Goal: Task Accomplishment & Management: Complete application form

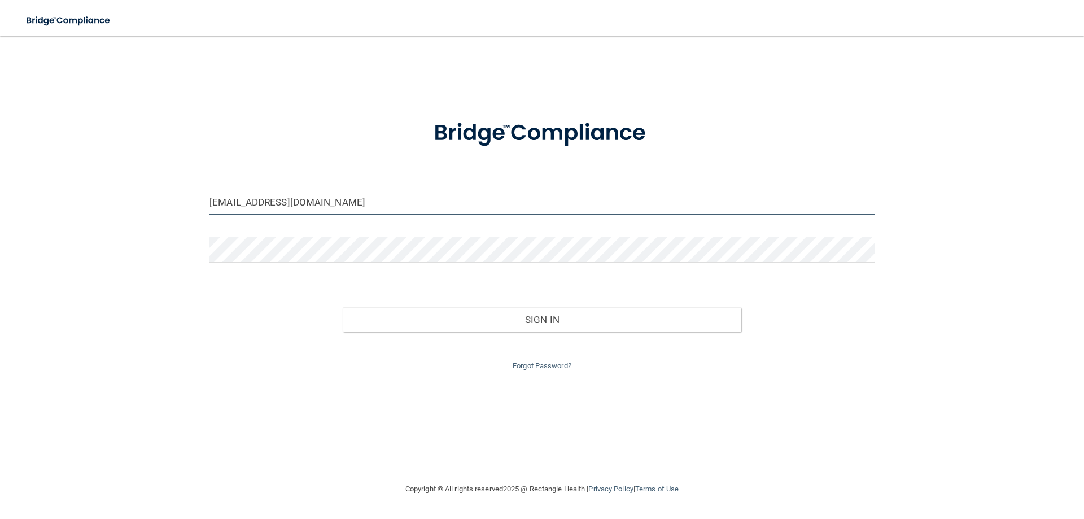
click at [301, 202] on input "[EMAIL_ADDRESS][DOMAIN_NAME]" at bounding box center [542, 202] width 665 height 25
drag, startPoint x: 313, startPoint y: 202, endPoint x: 159, endPoint y: 196, distance: 154.3
click at [159, 196] on div "[EMAIL_ADDRESS][DOMAIN_NAME] Invalid email/password. You don't have permission …" at bounding box center [542, 259] width 1039 height 424
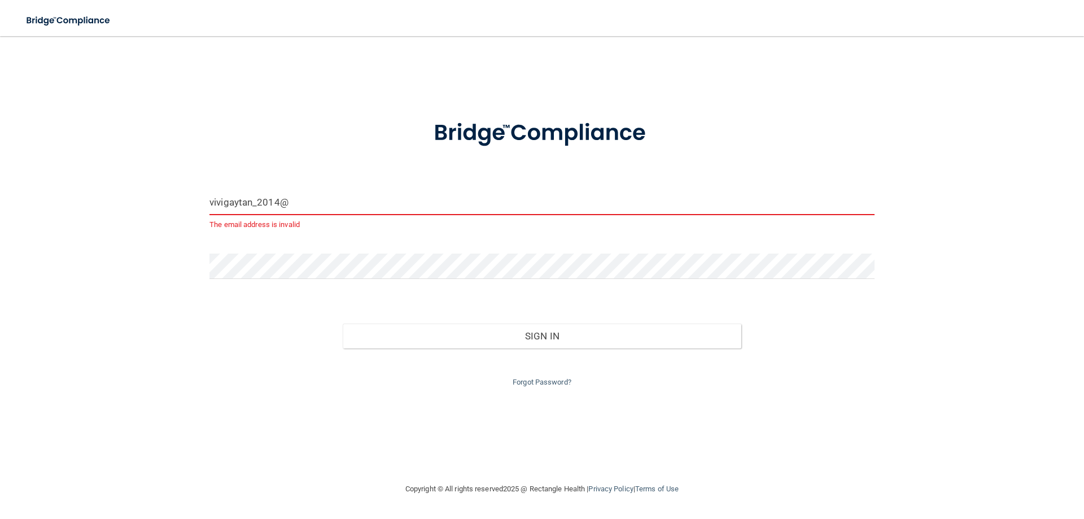
type input "[EMAIL_ADDRESS][DOMAIN_NAME]"
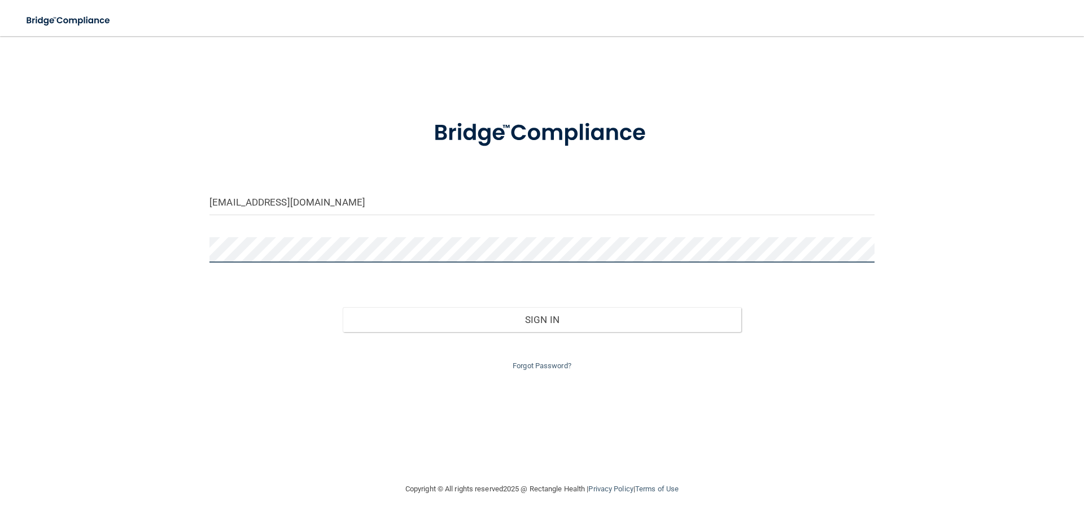
click at [124, 237] on div "vivigaytan_2014@yahoo.com Invalid email/password. You don't have permission to …" at bounding box center [542, 259] width 1039 height 424
click at [153, 238] on div "vivigaytan_2014@yahoo.com Invalid email/password. You don't have permission to …" at bounding box center [542, 259] width 1039 height 424
click at [343, 307] on button "Sign In" at bounding box center [542, 319] width 399 height 25
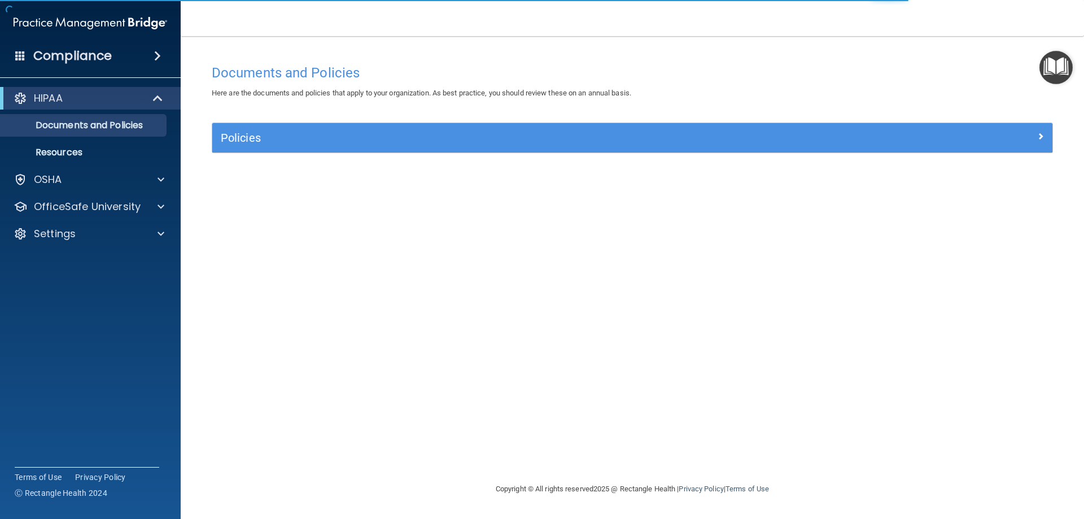
click at [448, 64] on div "Documents and Policies" at bounding box center [632, 73] width 858 height 28
click at [124, 150] on p "Resources" at bounding box center [84, 152] width 154 height 11
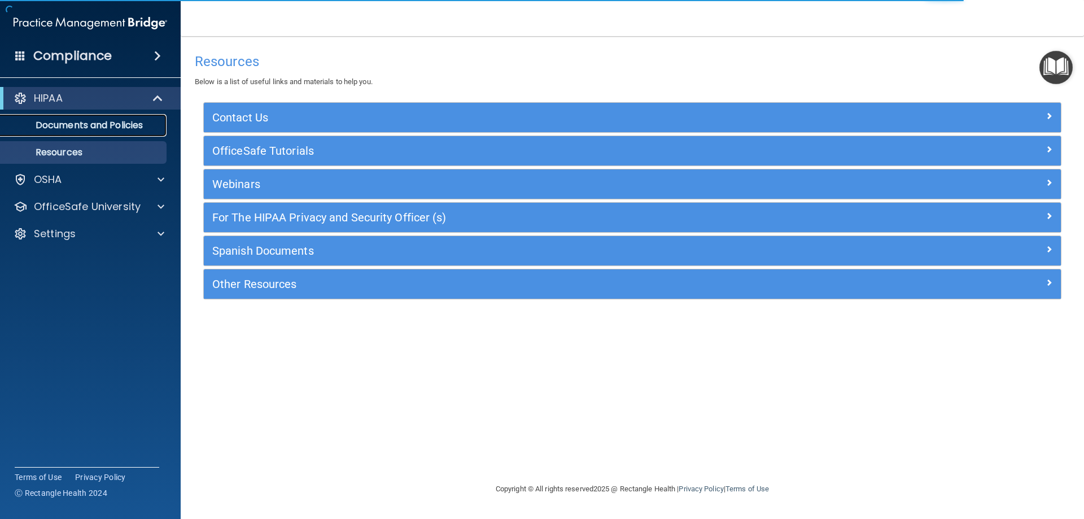
click at [124, 133] on link "Documents and Policies" at bounding box center [78, 125] width 178 height 23
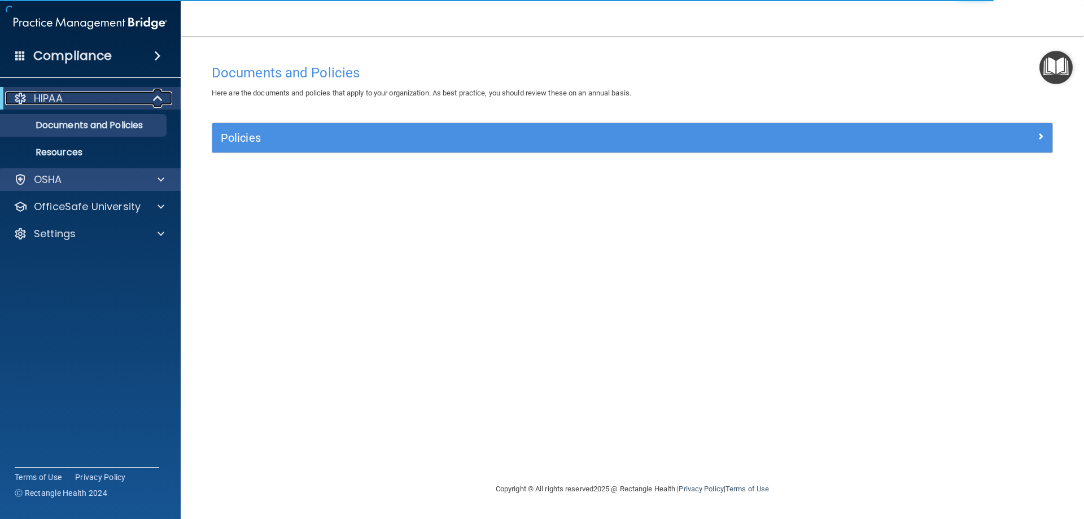
drag, startPoint x: 152, startPoint y: 99, endPoint x: 165, endPoint y: 162, distance: 64.7
click at [152, 99] on div at bounding box center [159, 98] width 28 height 14
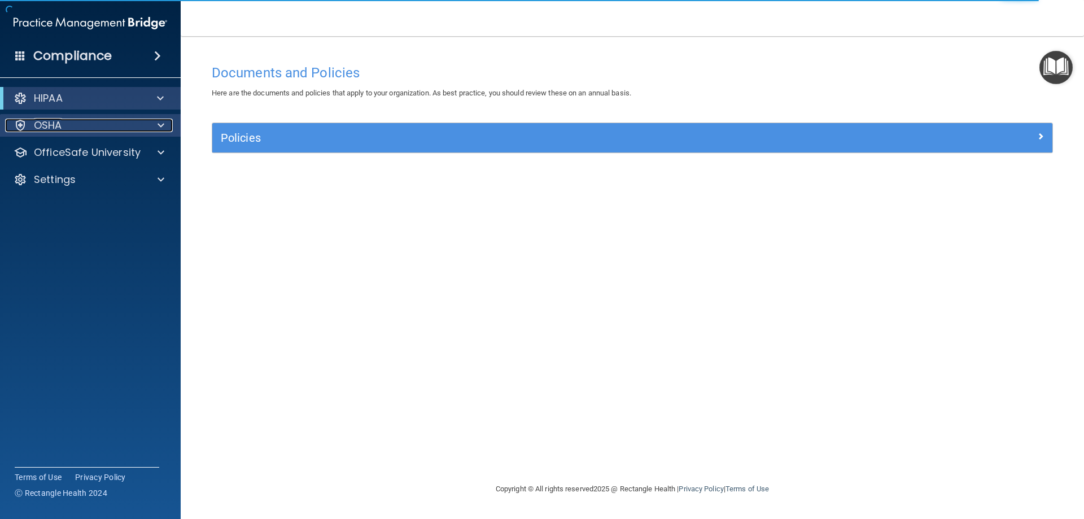
click at [167, 122] on div at bounding box center [159, 126] width 28 height 14
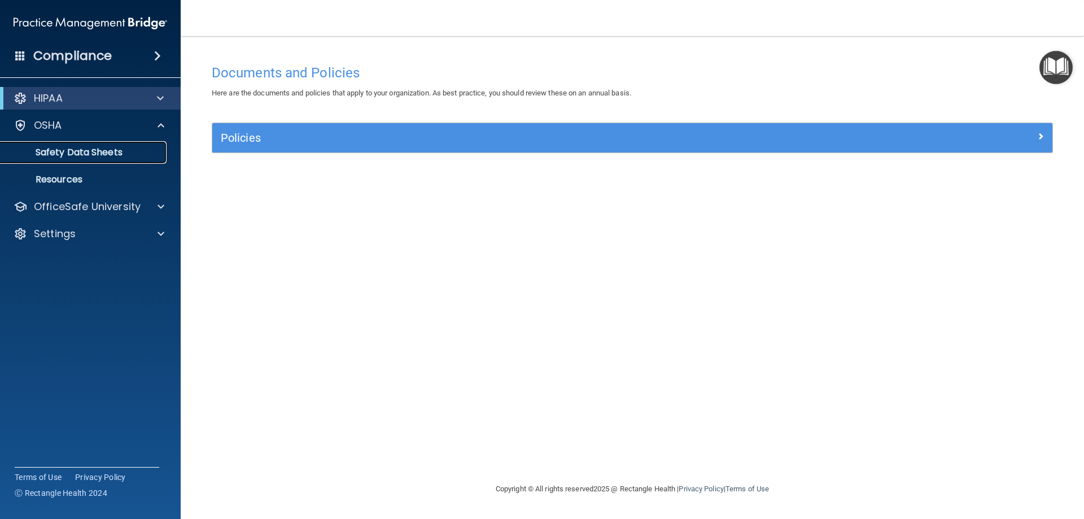
click at [156, 148] on p "Safety Data Sheets" at bounding box center [84, 152] width 154 height 11
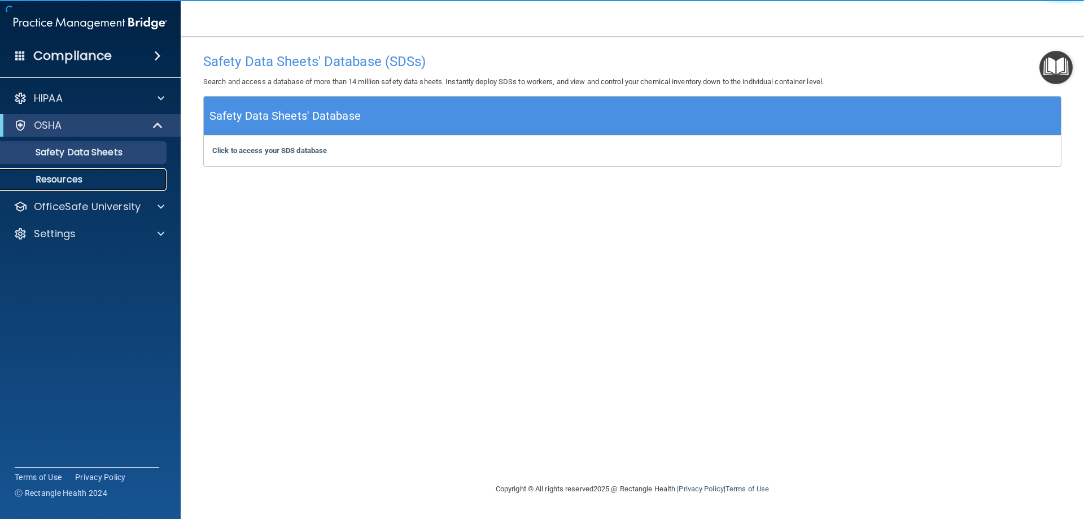
click at [126, 177] on p "Resources" at bounding box center [84, 179] width 154 height 11
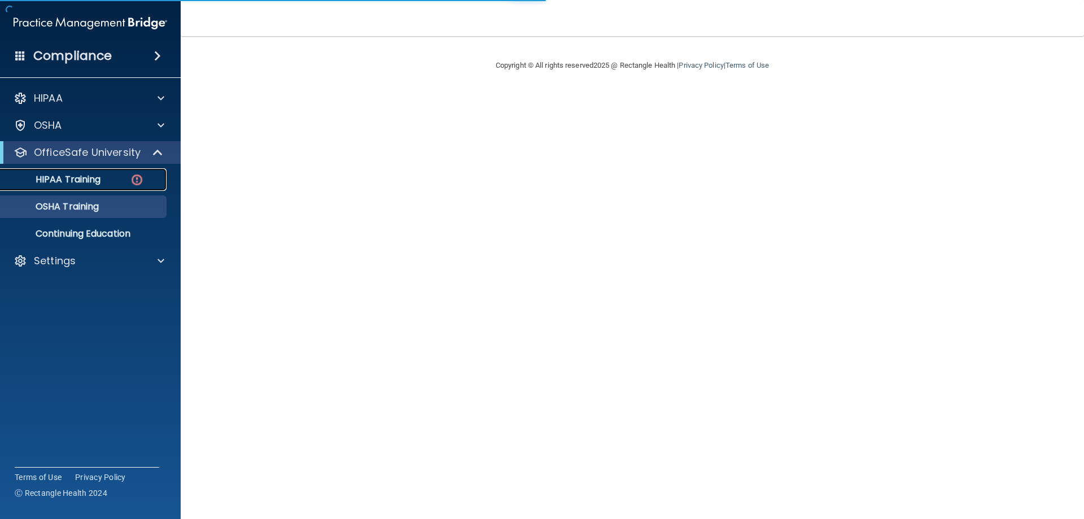
click at [109, 177] on div "HIPAA Training" at bounding box center [84, 179] width 154 height 11
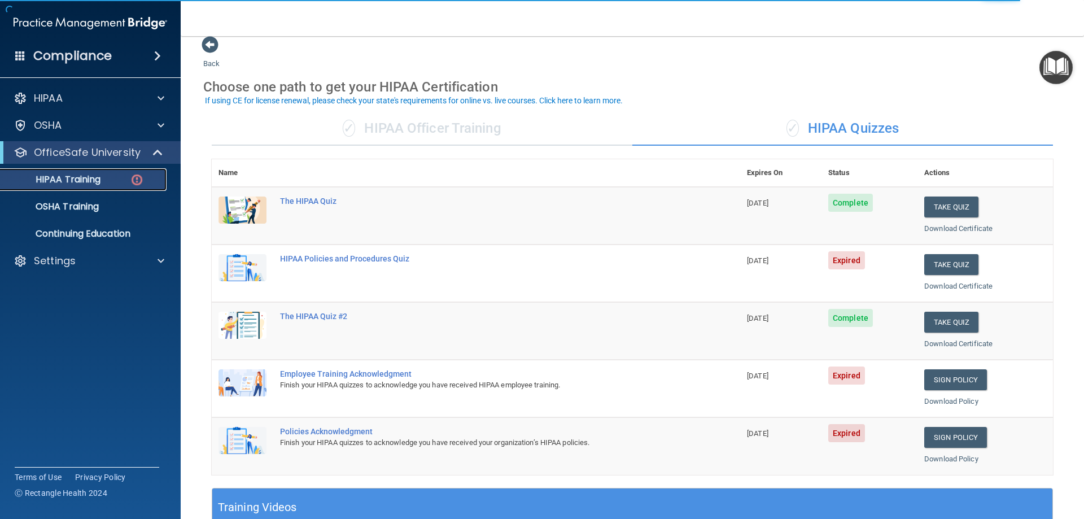
scroll to position [17, 0]
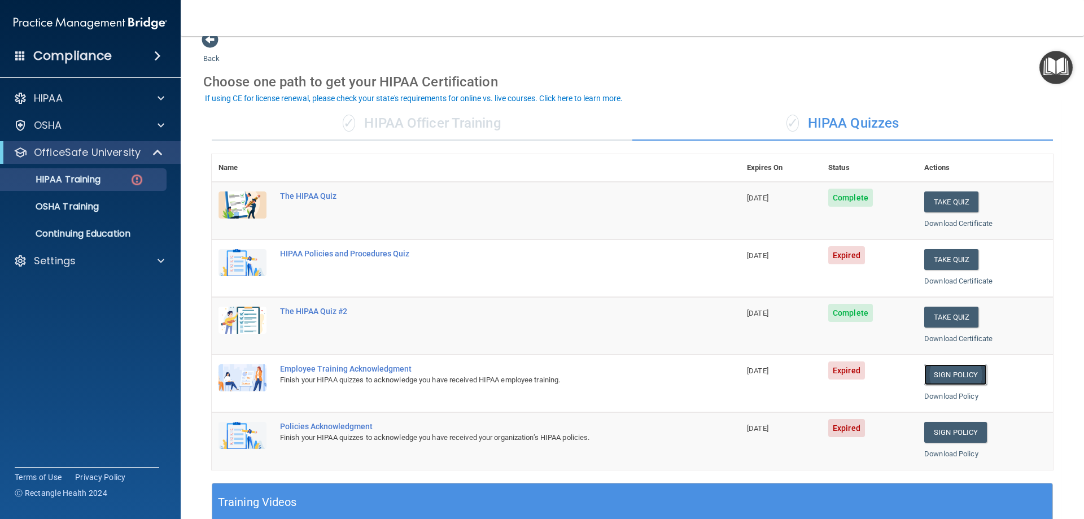
click at [939, 367] on link "Sign Policy" at bounding box center [955, 374] width 63 height 21
click at [928, 431] on link "Sign Policy" at bounding box center [955, 432] width 63 height 21
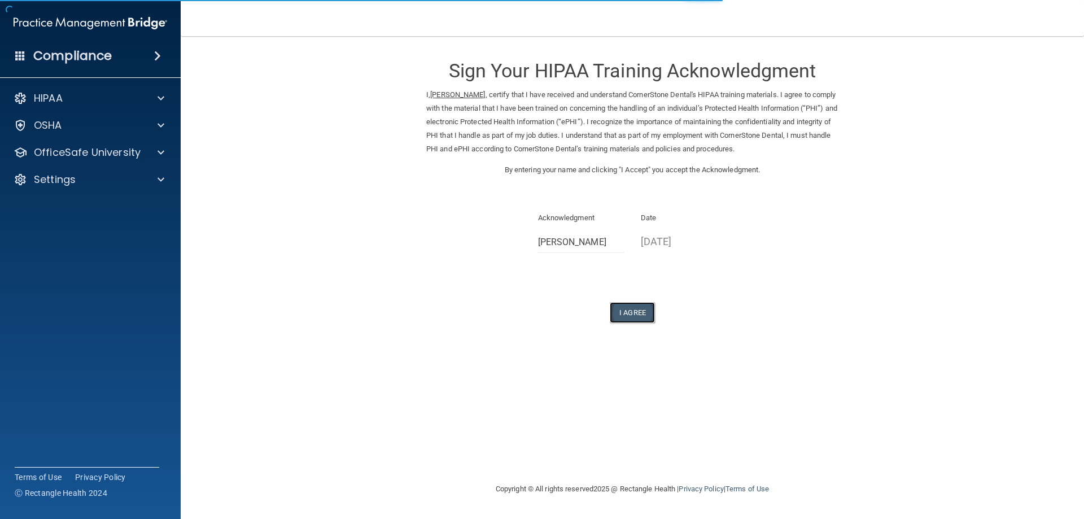
click at [636, 303] on button "I Agree" at bounding box center [632, 312] width 45 height 21
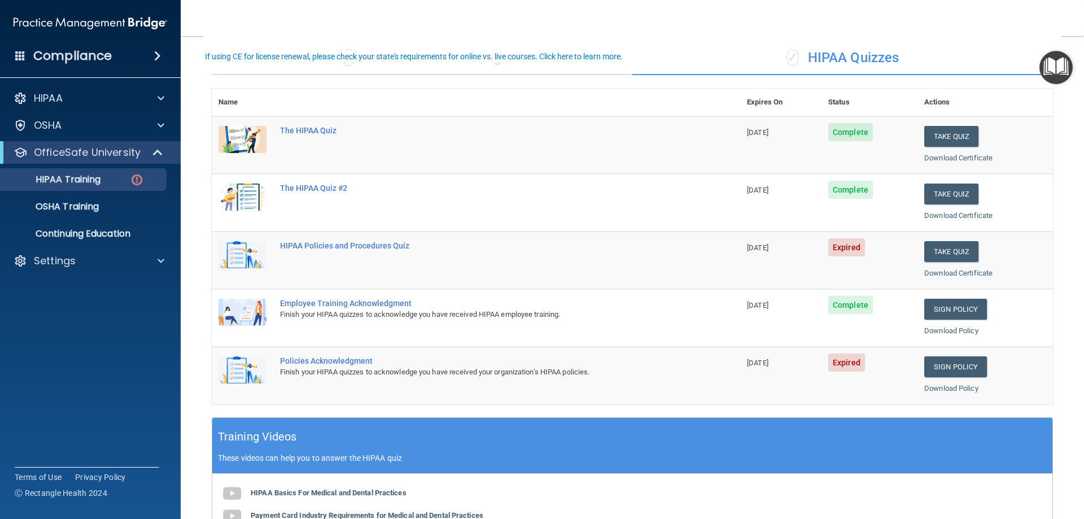
scroll to position [103, 0]
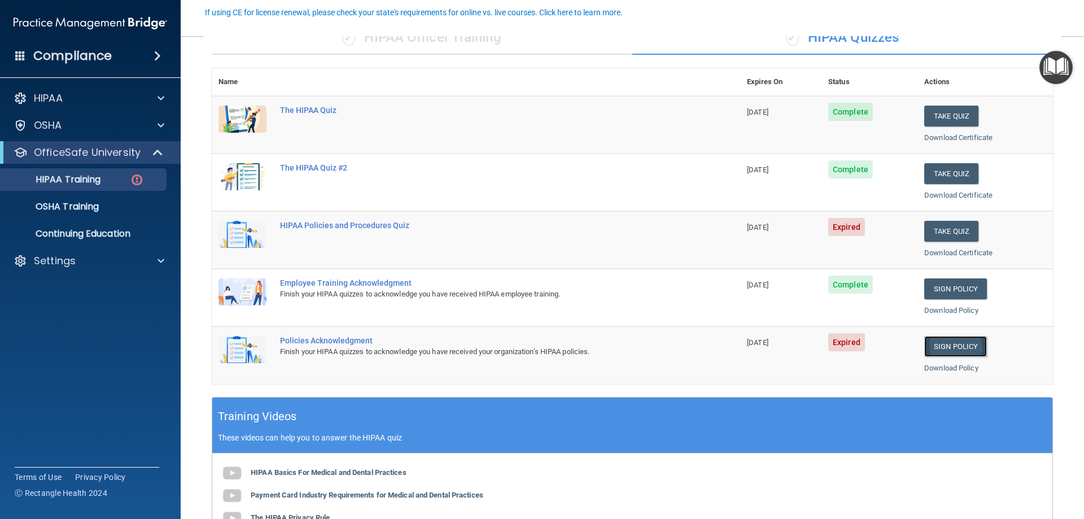
click at [952, 345] on link "Sign Policy" at bounding box center [955, 346] width 63 height 21
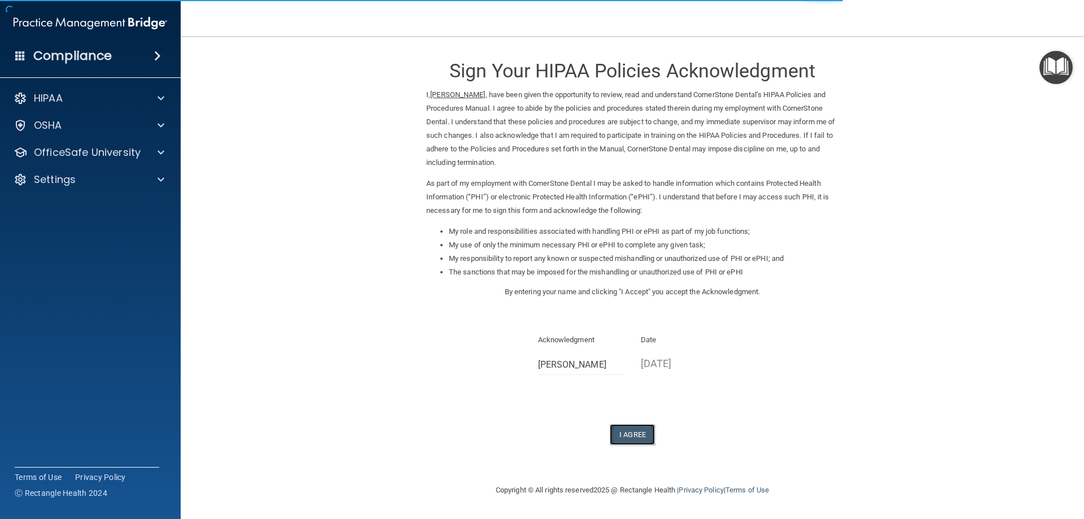
click at [636, 439] on button "I Agree" at bounding box center [632, 434] width 45 height 21
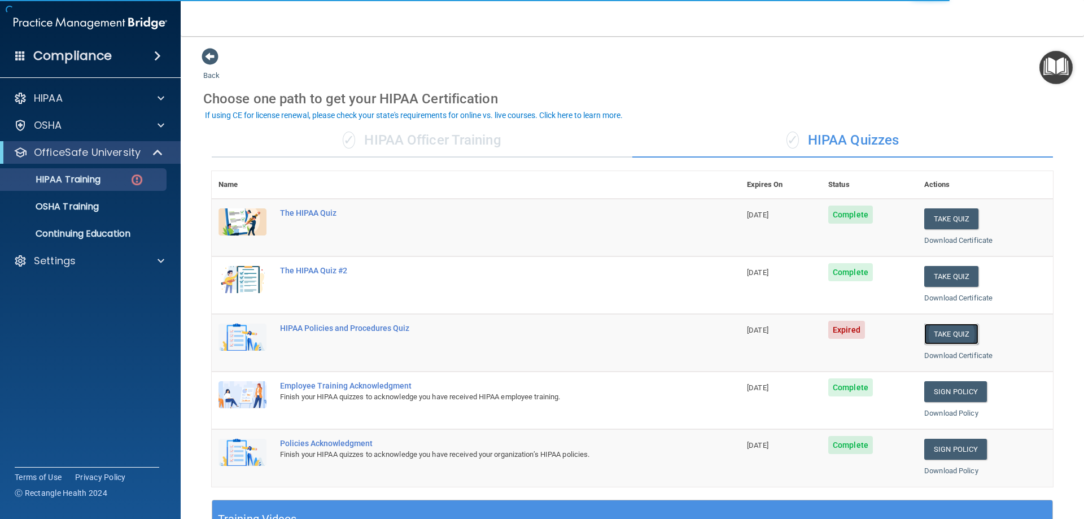
click at [940, 343] on button "Take Quiz" at bounding box center [951, 334] width 54 height 21
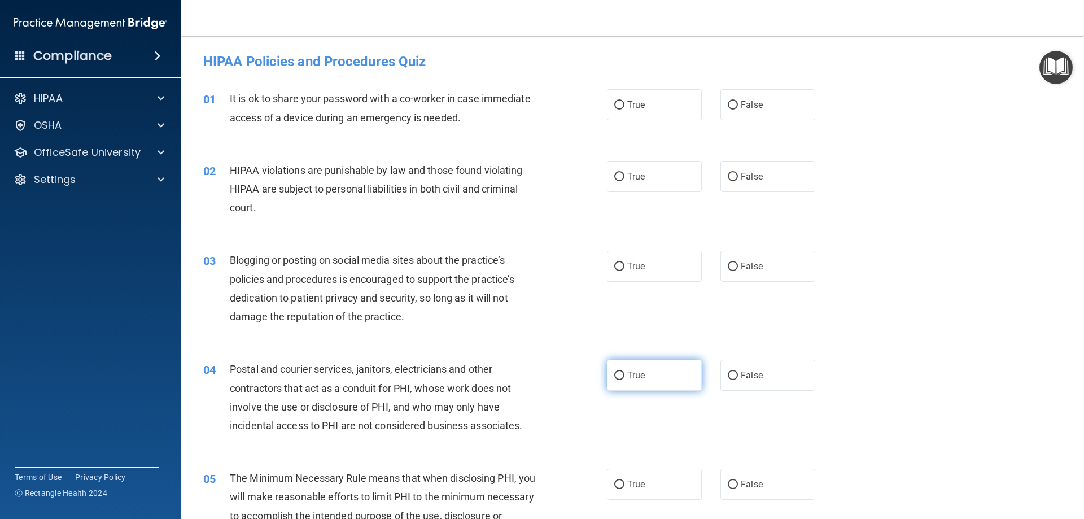
click at [627, 376] on span "True" at bounding box center [636, 375] width 18 height 11
click at [625, 376] on input "True" at bounding box center [619, 376] width 10 height 8
radio input "true"
click at [646, 491] on label "True" at bounding box center [654, 484] width 95 height 31
click at [625, 489] on input "True" at bounding box center [619, 485] width 10 height 8
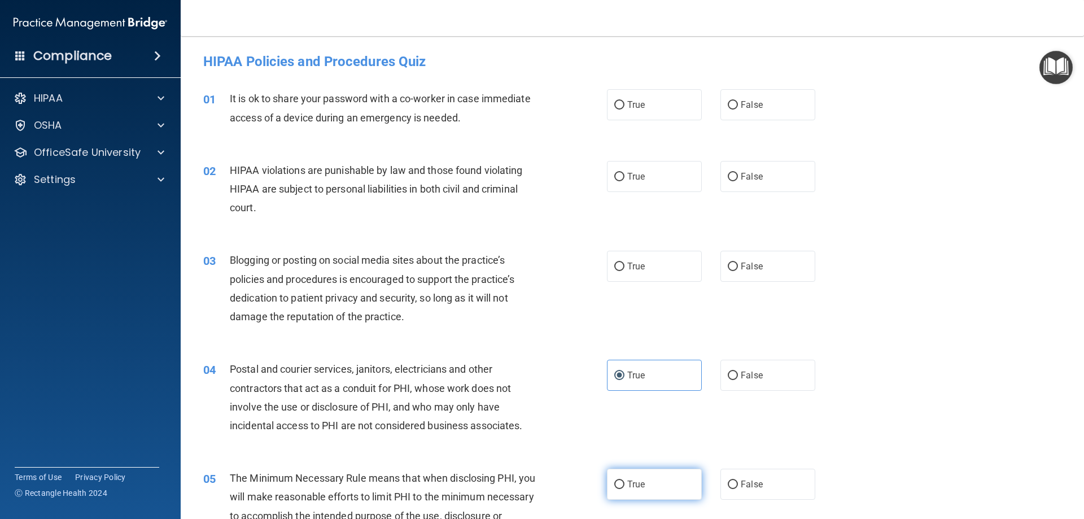
radio input "true"
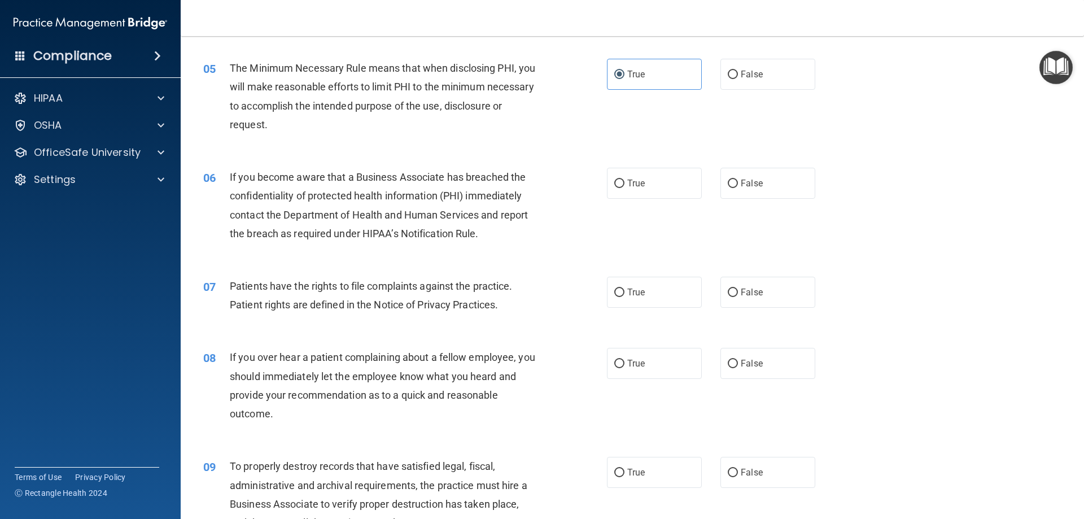
scroll to position [413, 0]
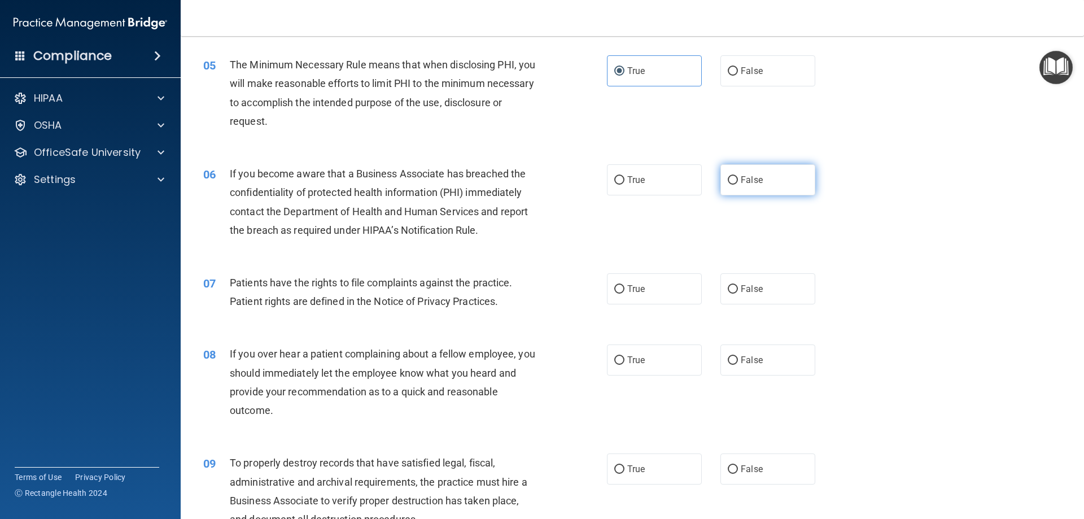
click at [763, 178] on label "False" at bounding box center [768, 179] width 95 height 31
click at [738, 178] on input "False" at bounding box center [733, 180] width 10 height 8
radio input "true"
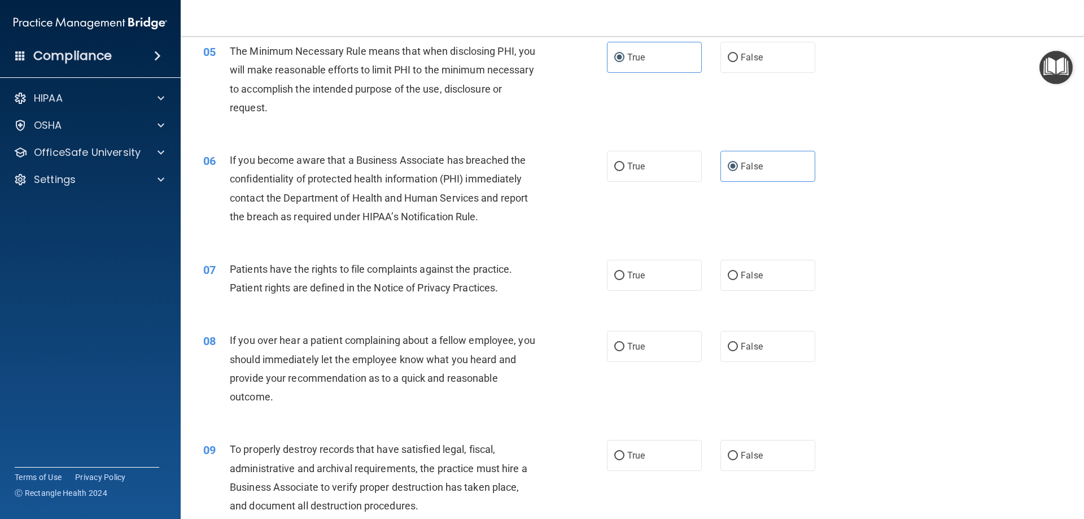
scroll to position [461, 0]
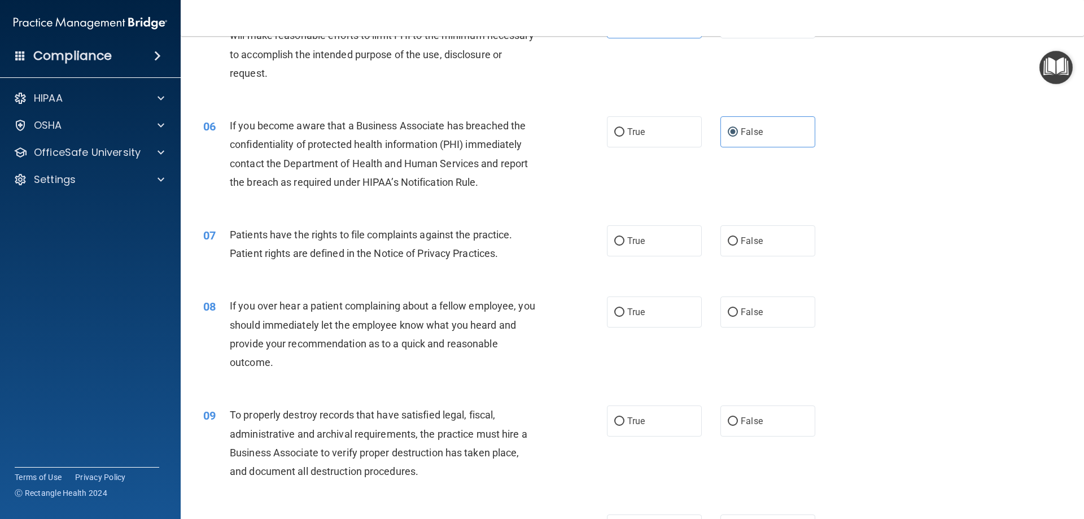
drag, startPoint x: 722, startPoint y: 452, endPoint x: 731, endPoint y: 436, distance: 18.7
click at [722, 452] on div "09 To properly destroy records that have satisfied legal, fiscal, administrativ…" at bounding box center [632, 445] width 875 height 109
click at [741, 426] on span "False" at bounding box center [752, 421] width 22 height 11
click at [736, 426] on input "False" at bounding box center [733, 421] width 10 height 8
radio input "true"
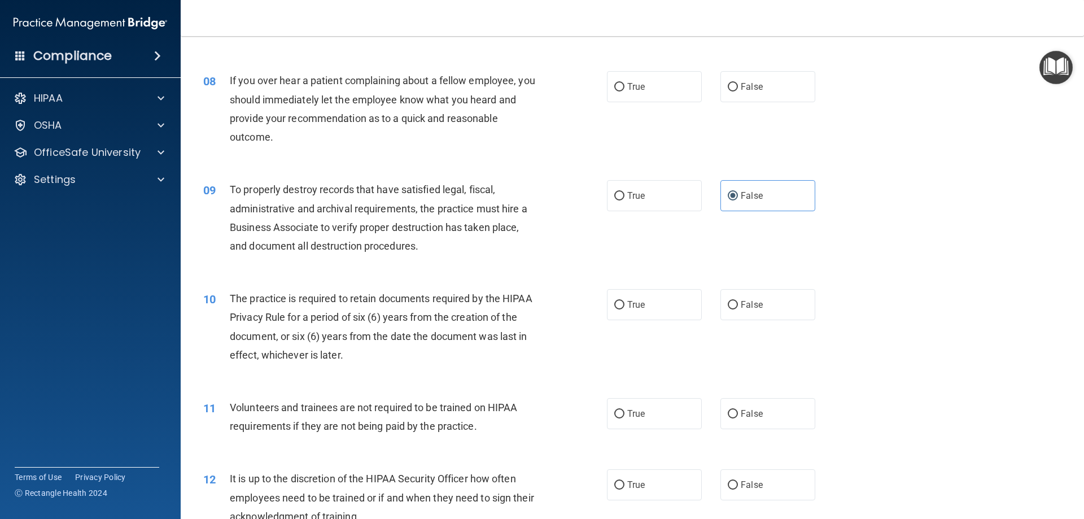
scroll to position [690, 0]
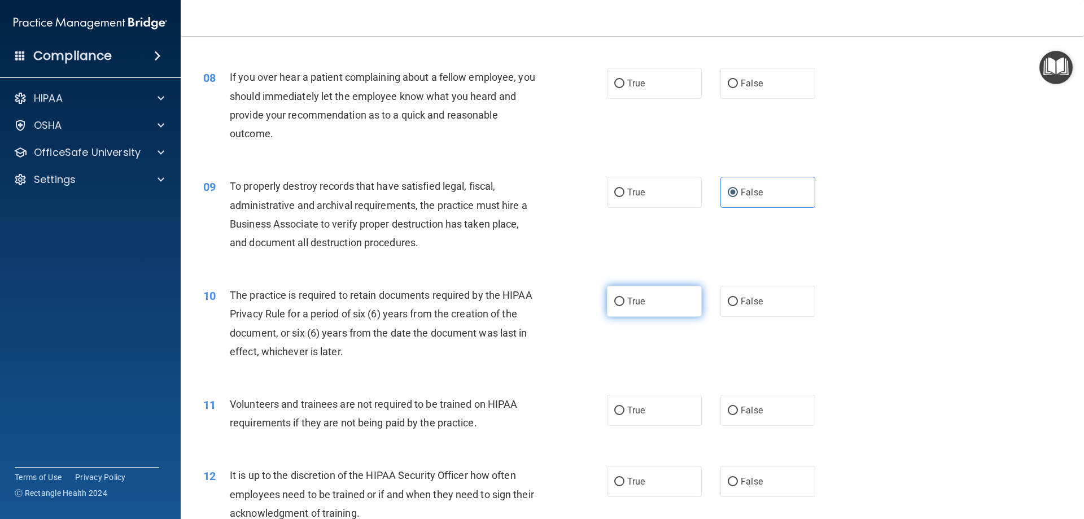
drag, startPoint x: 640, startPoint y: 303, endPoint x: 648, endPoint y: 304, distance: 8.5
click at [644, 304] on label "True" at bounding box center [654, 301] width 95 height 31
click at [625, 304] on input "True" at bounding box center [619, 302] width 10 height 8
radio input "true"
click at [739, 496] on label "False" at bounding box center [768, 481] width 95 height 31
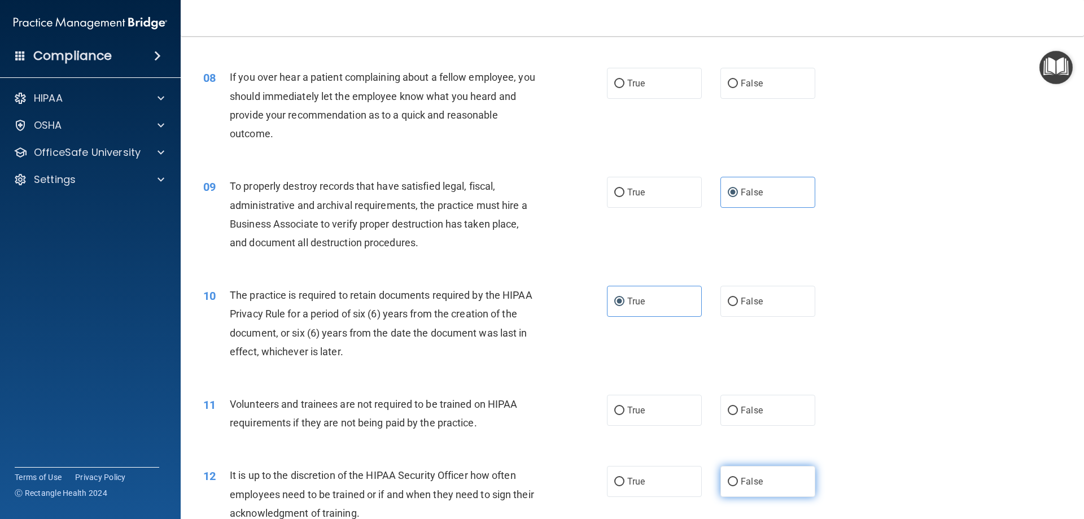
click at [738, 486] on input "False" at bounding box center [733, 482] width 10 height 8
radio input "true"
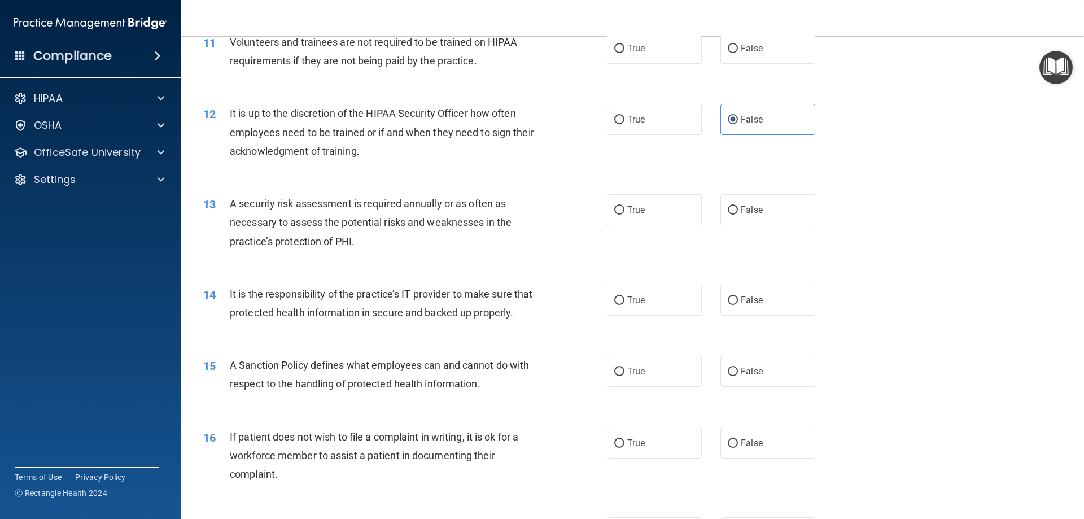
scroll to position [1062, 0]
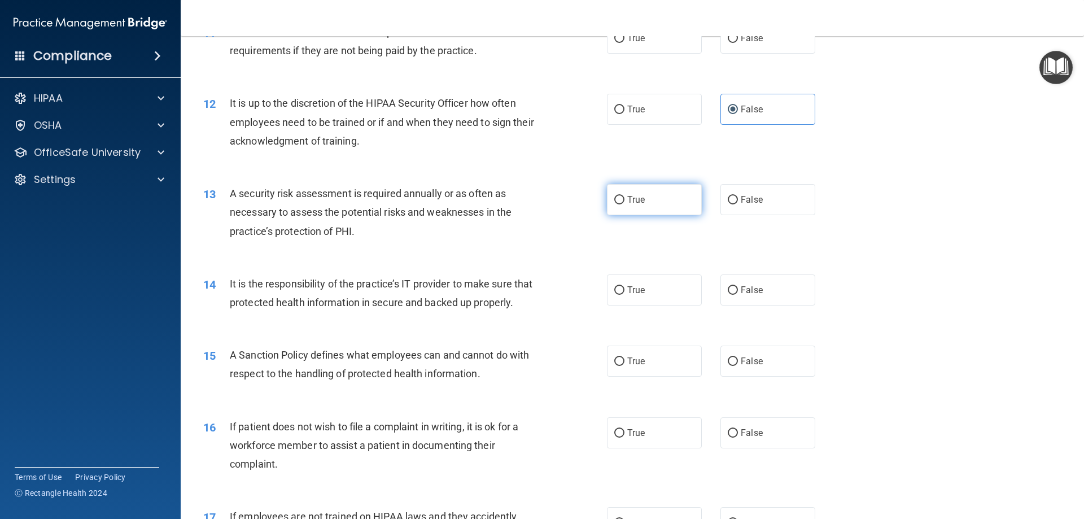
click at [666, 198] on label "True" at bounding box center [654, 199] width 95 height 31
click at [625, 198] on input "True" at bounding box center [619, 200] width 10 height 8
radio input "true"
click at [730, 281] on label "False" at bounding box center [768, 289] width 95 height 31
click at [730, 286] on input "False" at bounding box center [733, 290] width 10 height 8
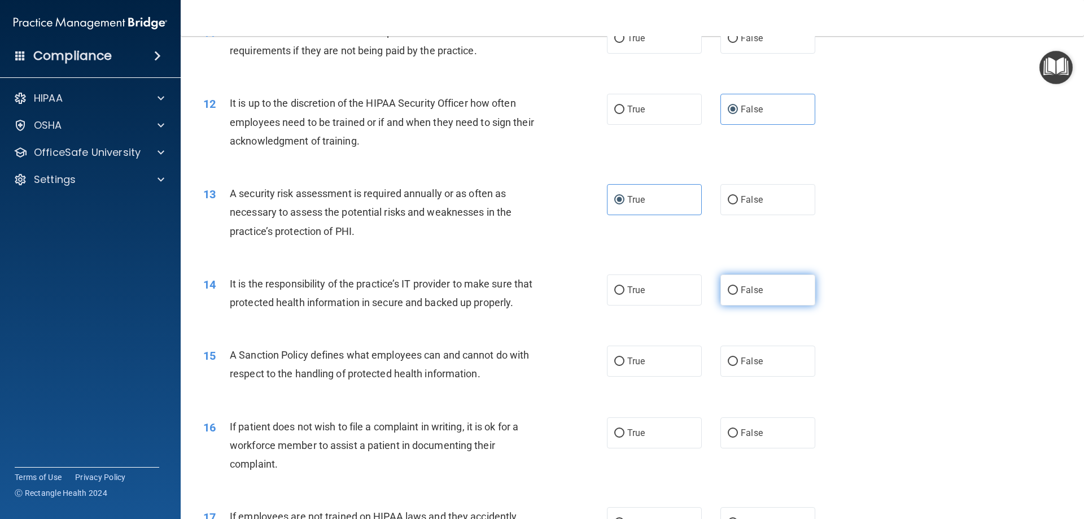
radio input "true"
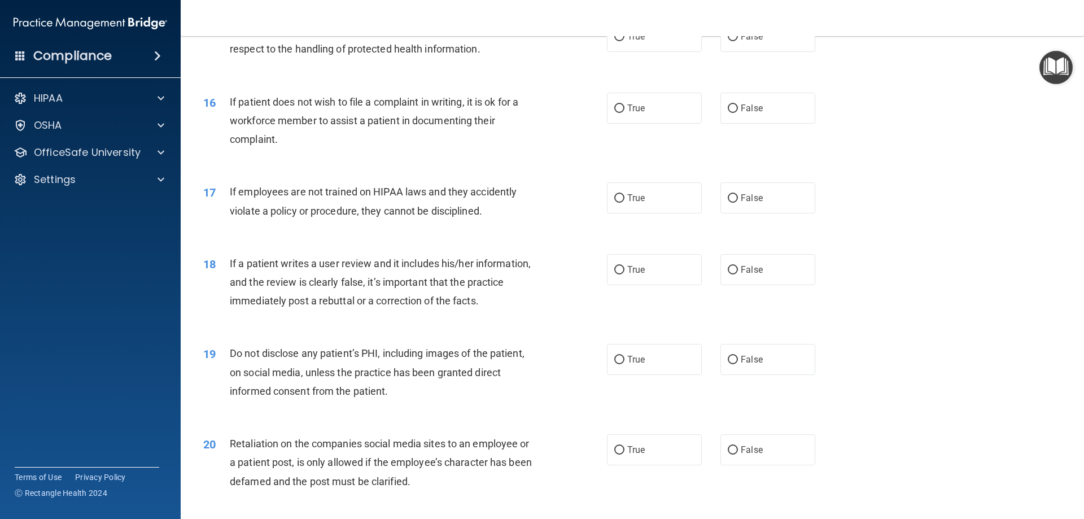
scroll to position [1390, 0]
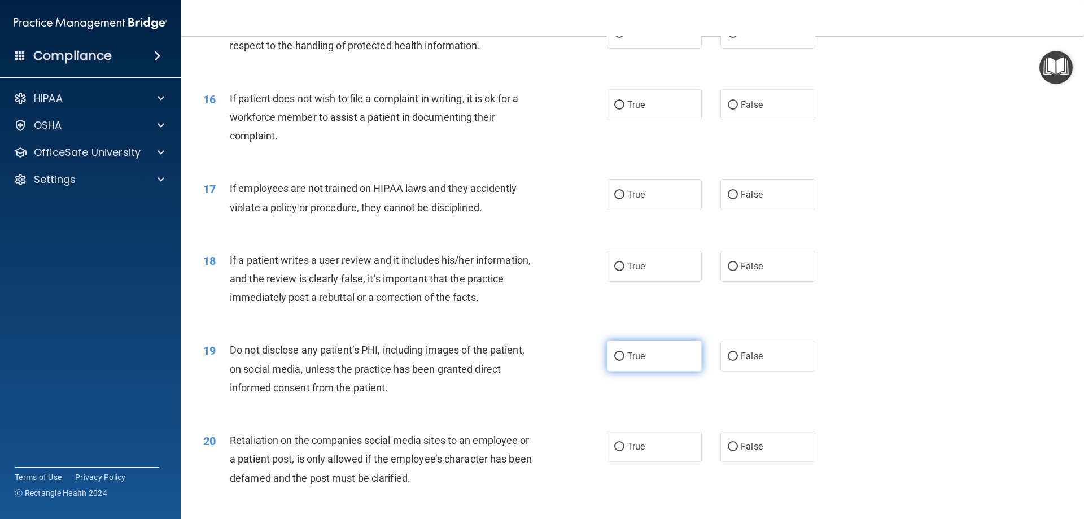
click at [646, 372] on label "True" at bounding box center [654, 356] width 95 height 31
click at [625, 361] on input "True" at bounding box center [619, 356] width 10 height 8
radio input "true"
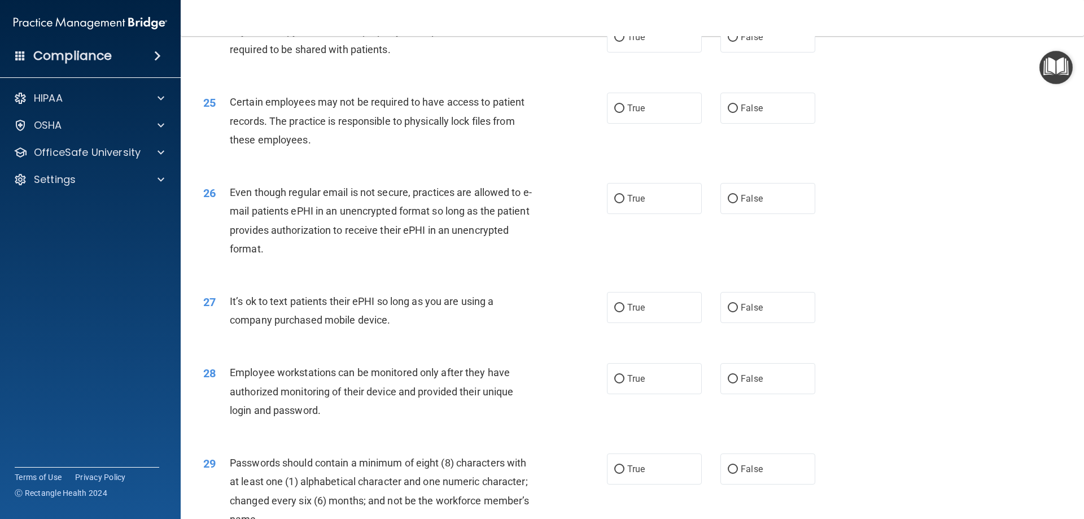
scroll to position [2108, 0]
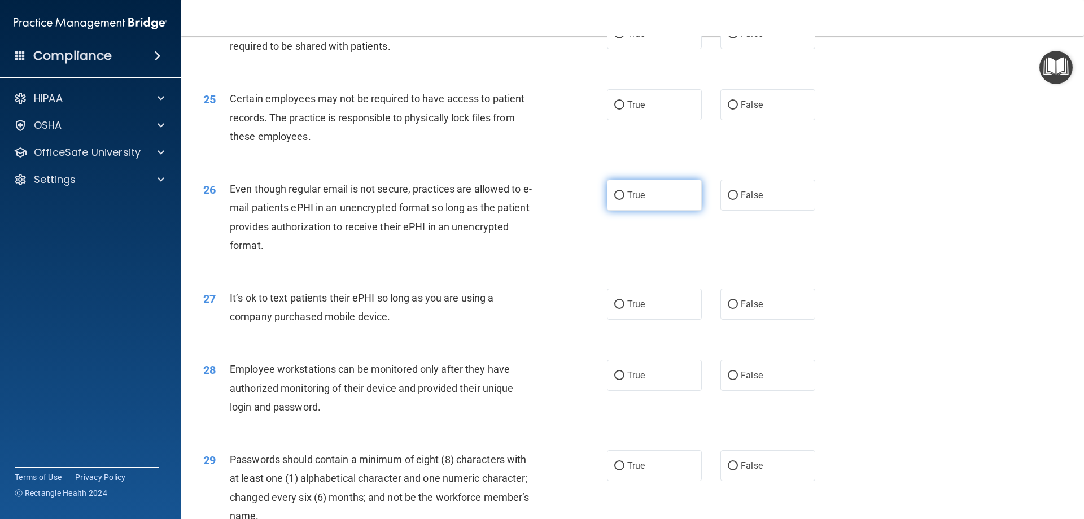
click at [651, 211] on label "True" at bounding box center [654, 195] width 95 height 31
click at [625, 200] on input "True" at bounding box center [619, 195] width 10 height 8
radio input "true"
click at [741, 309] on span "False" at bounding box center [752, 304] width 22 height 11
click at [738, 309] on input "False" at bounding box center [733, 304] width 10 height 8
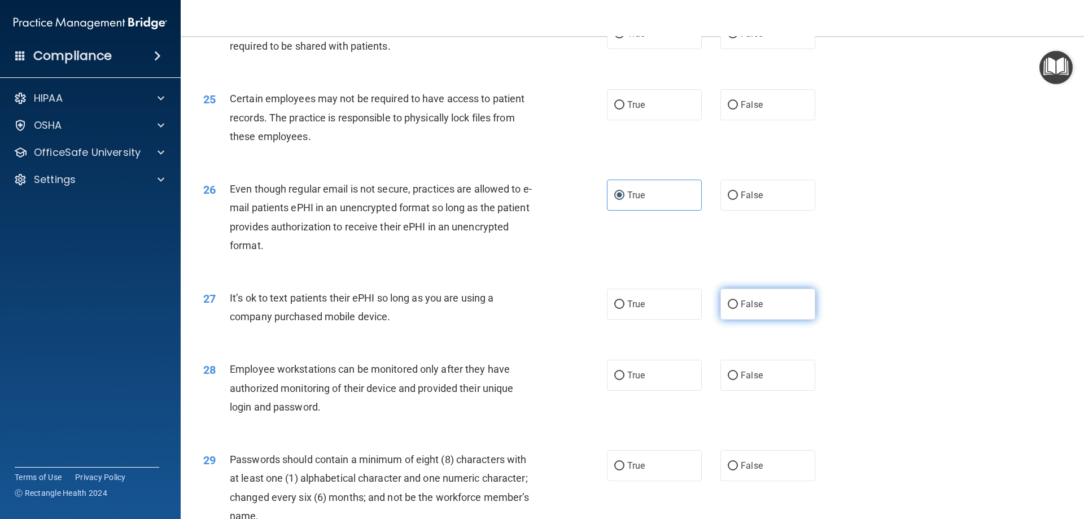
radio input "true"
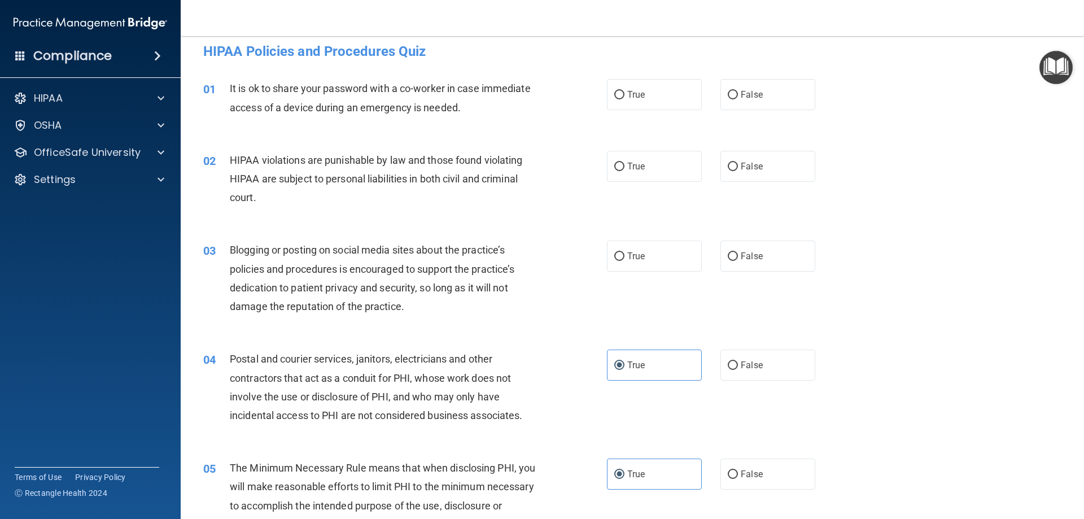
scroll to position [0, 0]
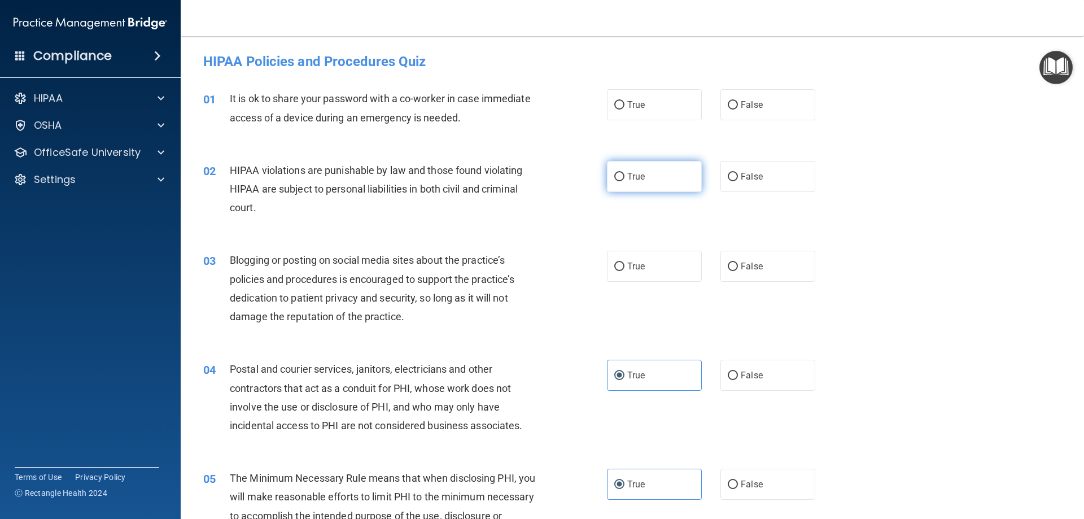
click at [618, 178] on input "True" at bounding box center [619, 177] width 10 height 8
radio input "true"
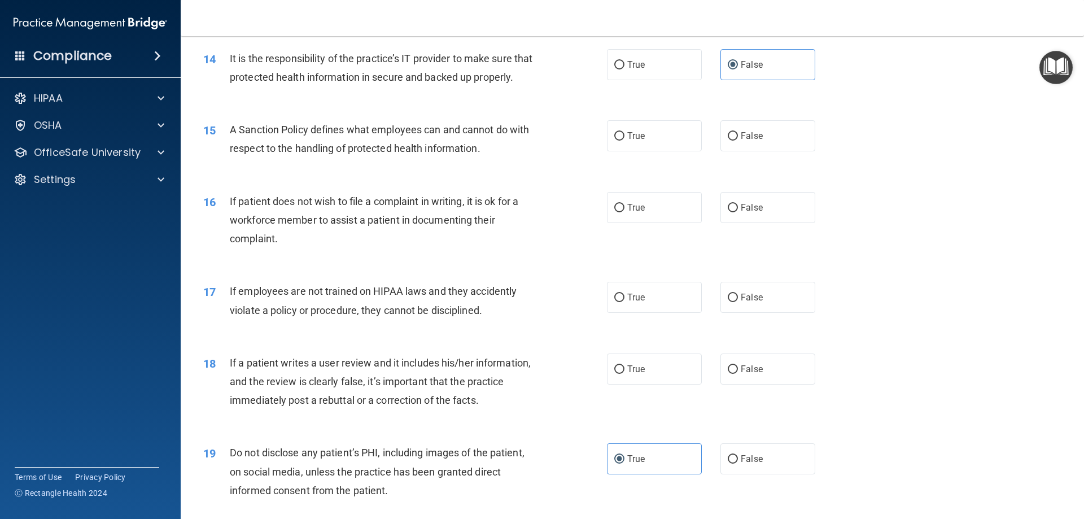
scroll to position [1294, 0]
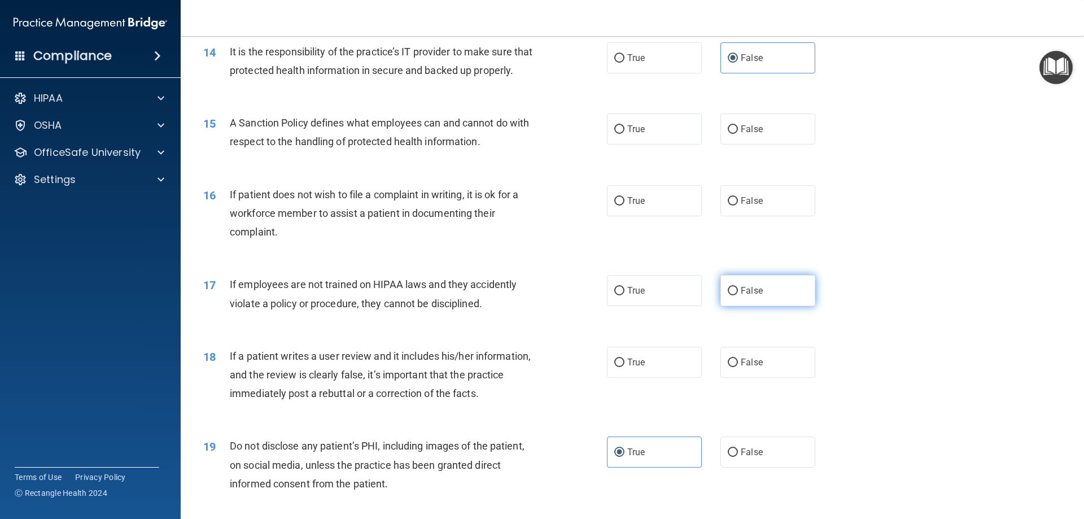
click at [775, 305] on label "False" at bounding box center [768, 290] width 95 height 31
click at [738, 295] on input "False" at bounding box center [733, 291] width 10 height 8
radio input "true"
click at [782, 378] on label "False" at bounding box center [768, 362] width 95 height 31
click at [738, 367] on input "False" at bounding box center [733, 363] width 10 height 8
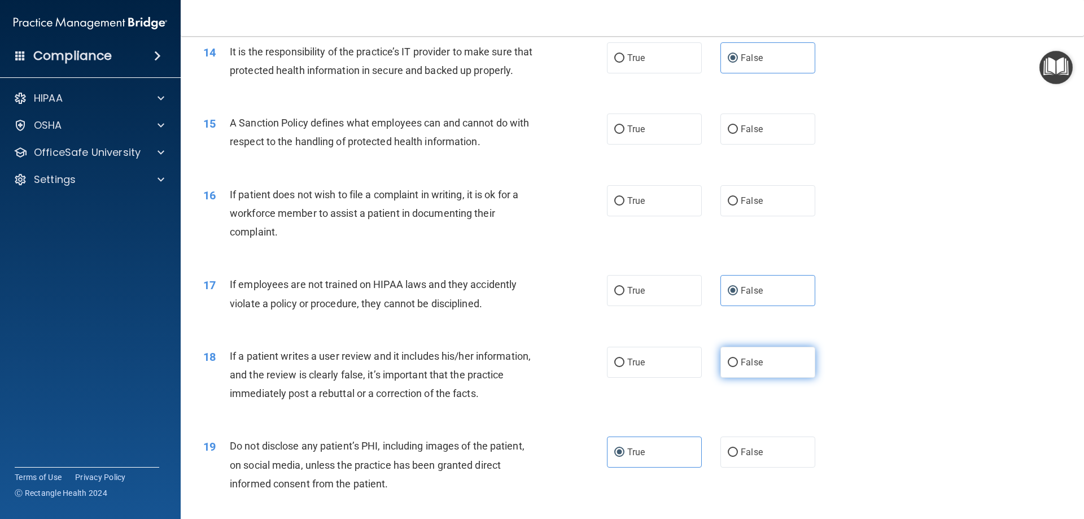
radio input "true"
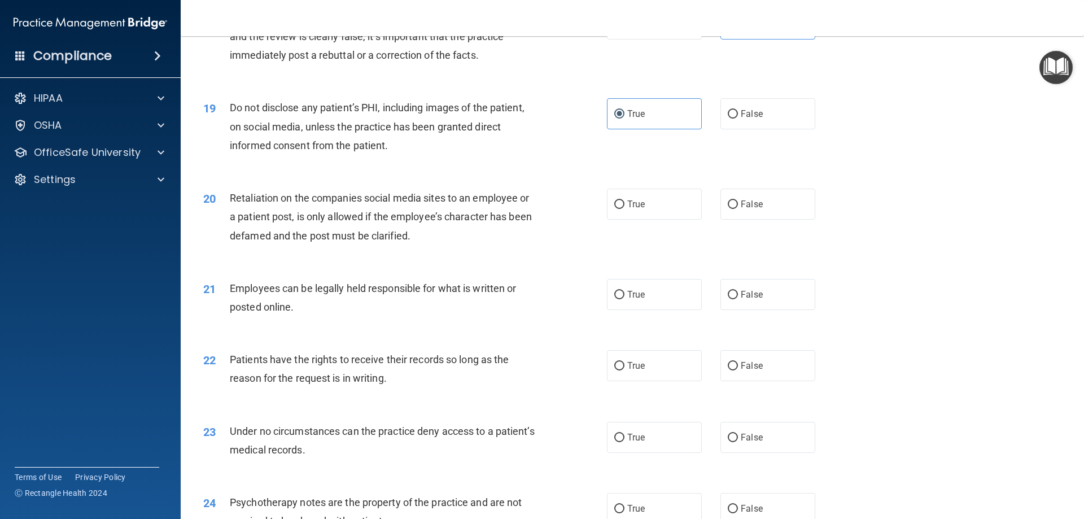
scroll to position [1643, 0]
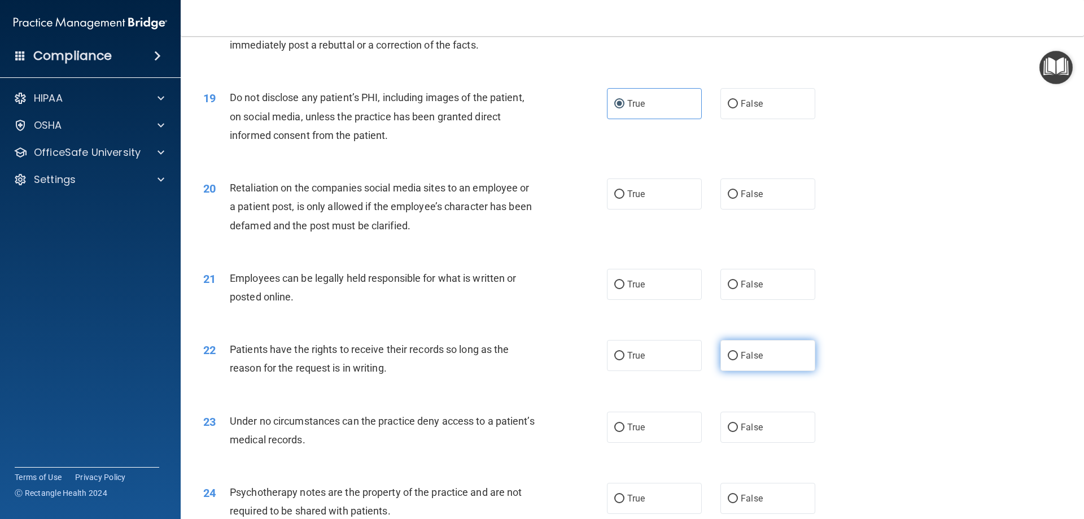
click at [741, 361] on span "False" at bounding box center [752, 355] width 22 height 11
click at [738, 360] on input "False" at bounding box center [733, 356] width 10 height 8
radio input "true"
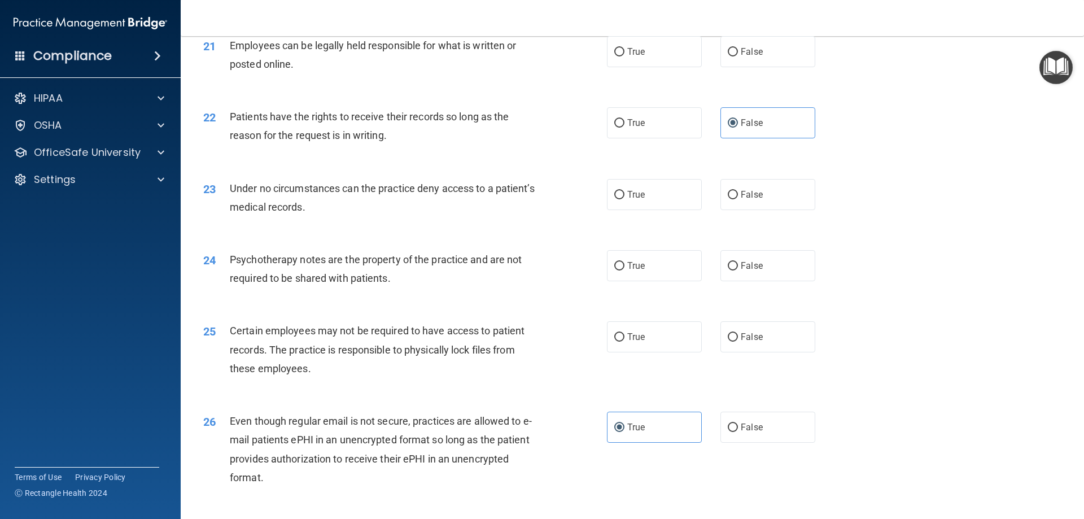
scroll to position [1926, 0]
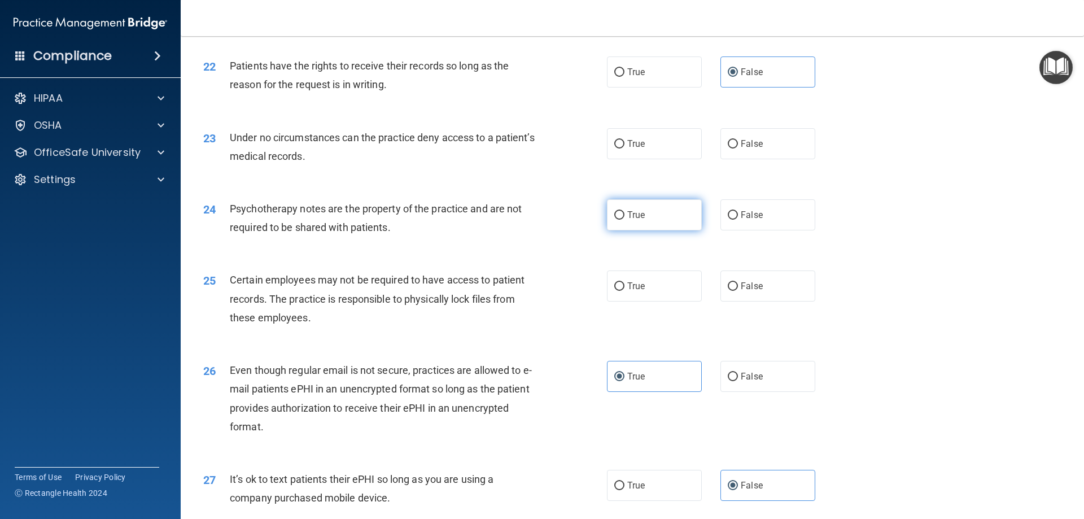
drag, startPoint x: 648, startPoint y: 228, endPoint x: 664, endPoint y: 232, distance: 17.0
click at [648, 228] on label "True" at bounding box center [654, 214] width 95 height 31
click at [625, 220] on input "True" at bounding box center [619, 215] width 10 height 8
radio input "true"
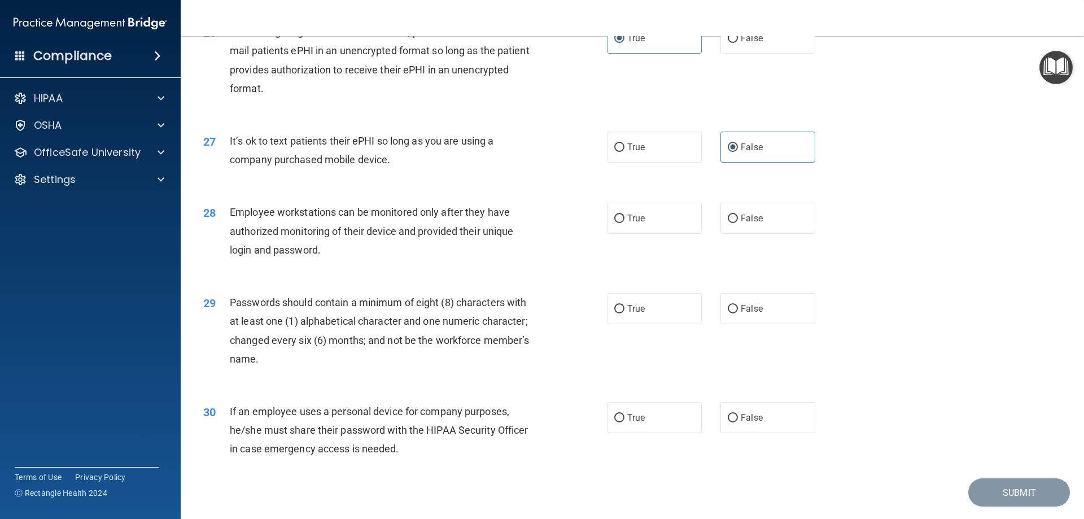
scroll to position [2268, 0]
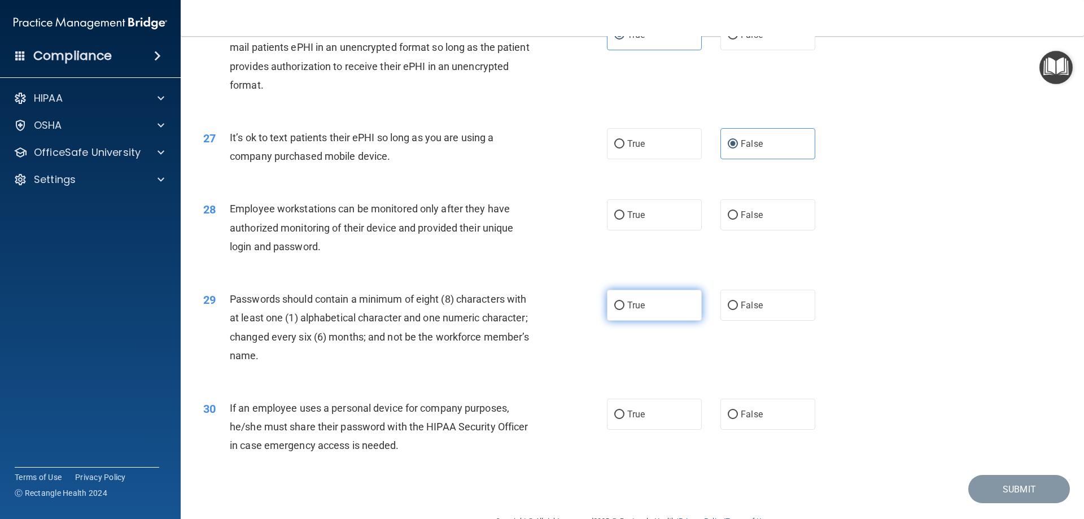
click at [623, 321] on label "True" at bounding box center [654, 305] width 95 height 31
click at [623, 310] on input "True" at bounding box center [619, 306] width 10 height 8
radio input "true"
click at [741, 220] on span "False" at bounding box center [752, 215] width 22 height 11
click at [738, 220] on input "False" at bounding box center [733, 215] width 10 height 8
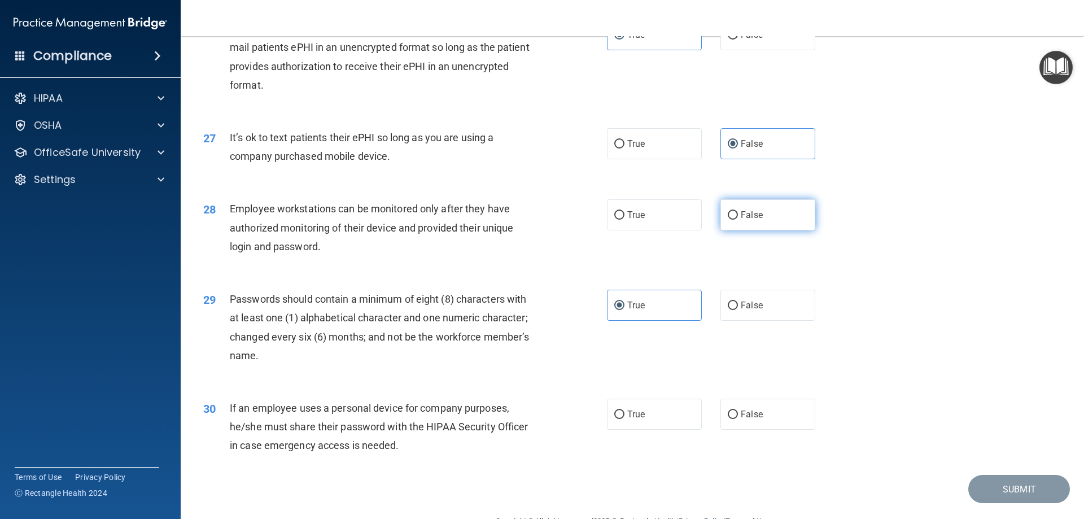
radio input "true"
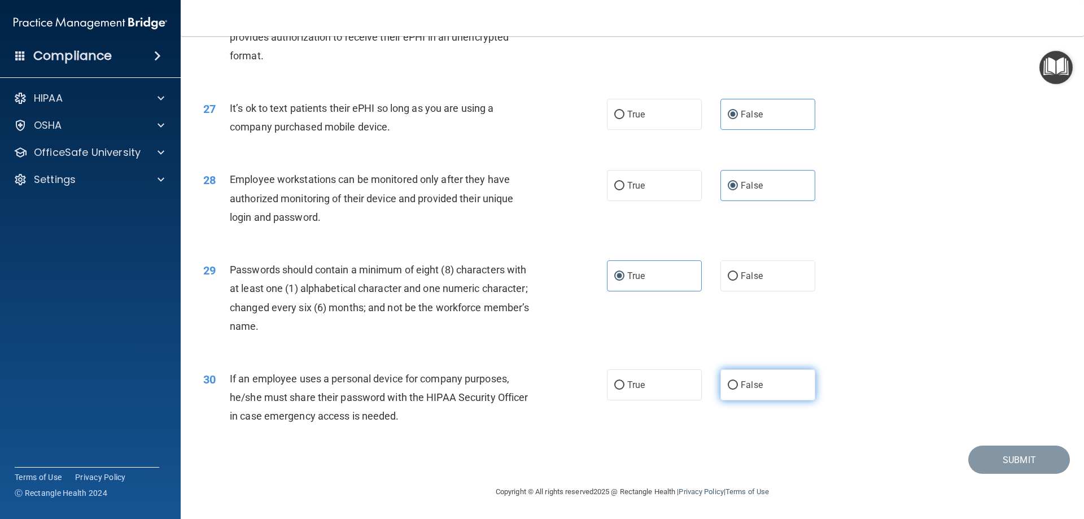
click at [751, 391] on label "False" at bounding box center [768, 384] width 95 height 31
click at [738, 390] on input "False" at bounding box center [733, 385] width 10 height 8
radio input "true"
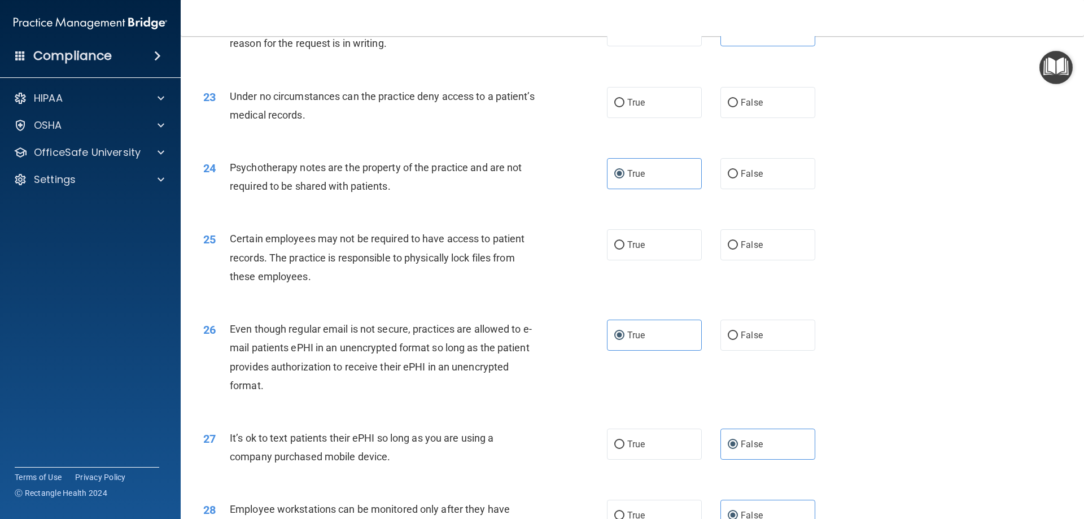
scroll to position [1964, 0]
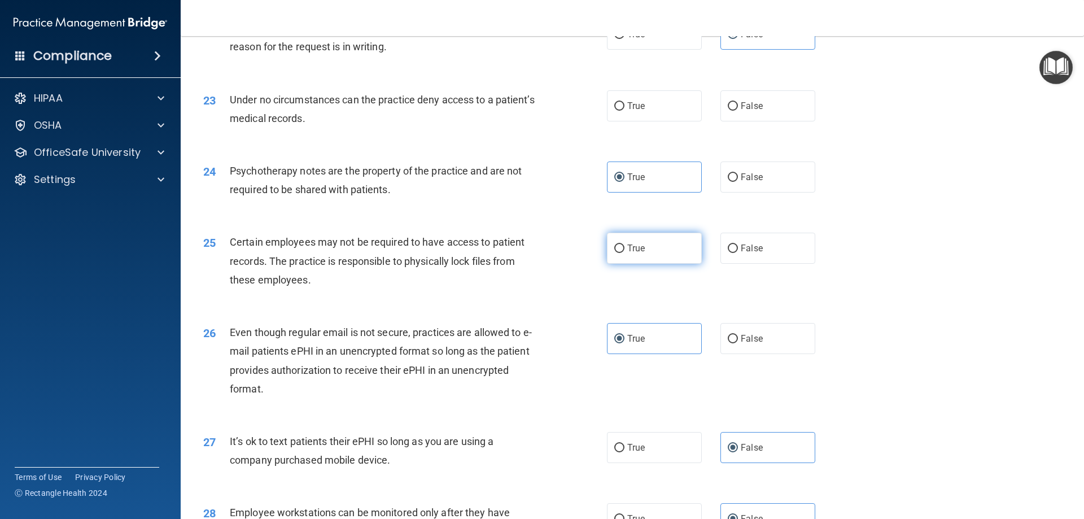
click at [643, 264] on label "True" at bounding box center [654, 248] width 95 height 31
click at [625, 253] on input "True" at bounding box center [619, 249] width 10 height 8
radio input "true"
click at [751, 121] on label "False" at bounding box center [768, 105] width 95 height 31
click at [738, 111] on input "False" at bounding box center [733, 106] width 10 height 8
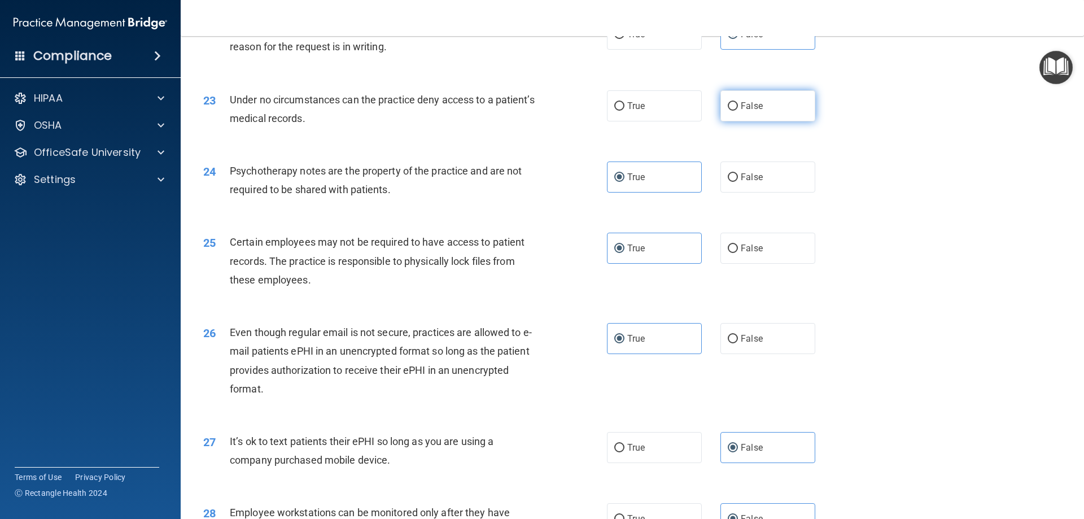
radio input "true"
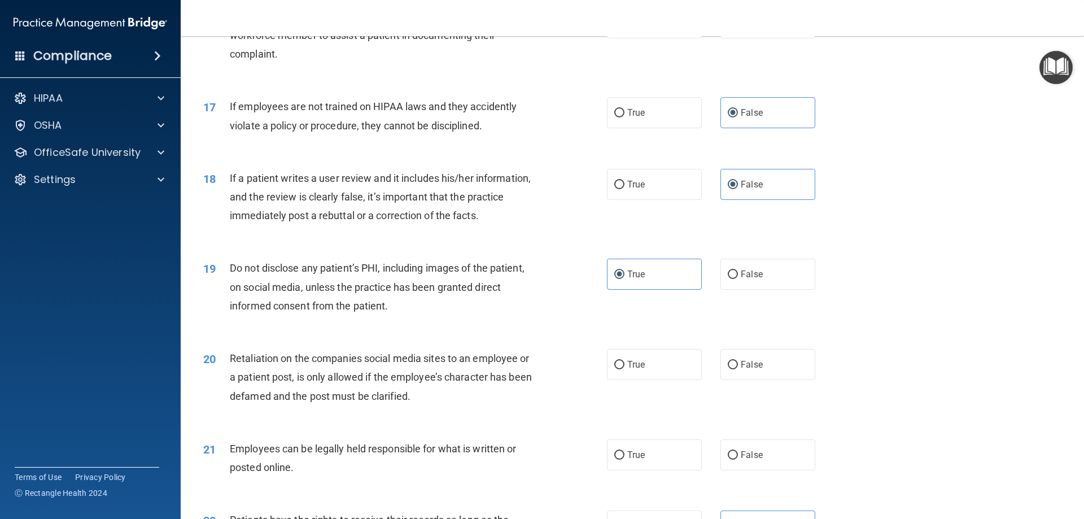
scroll to position [1499, 0]
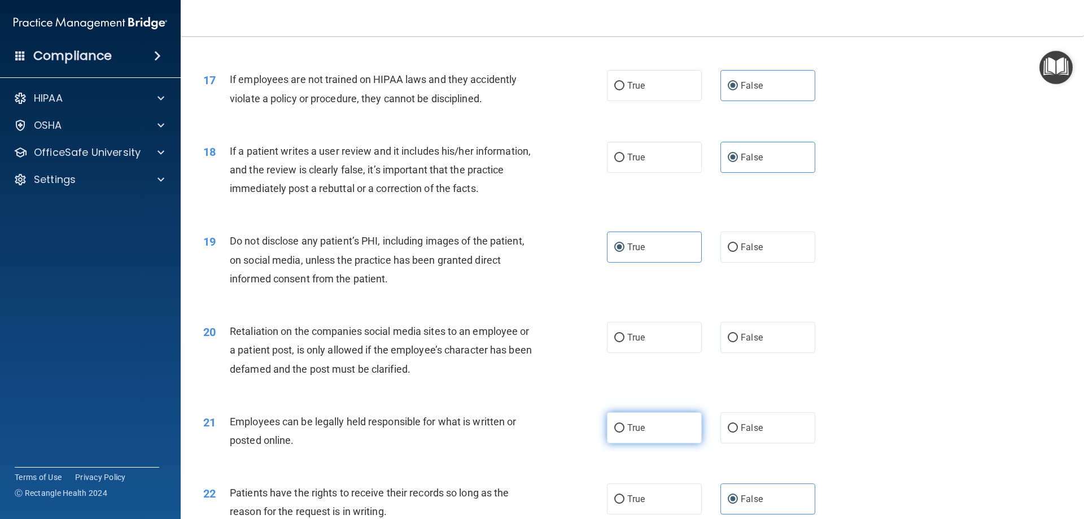
click at [648, 438] on label "True" at bounding box center [654, 427] width 95 height 31
click at [625, 433] on input "True" at bounding box center [619, 428] width 10 height 8
radio input "true"
click at [773, 353] on label "False" at bounding box center [768, 337] width 95 height 31
click at [738, 342] on input "False" at bounding box center [733, 338] width 10 height 8
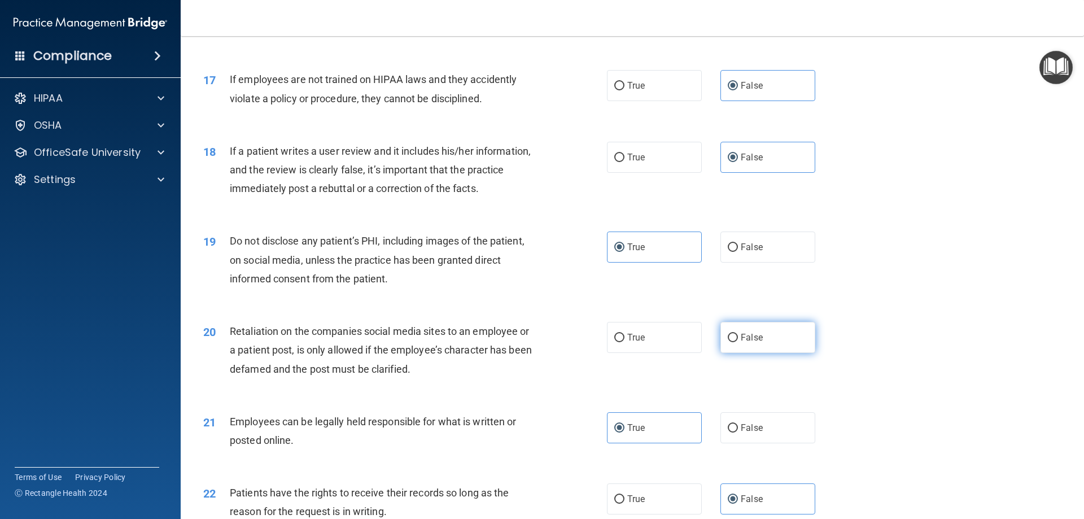
radio input "true"
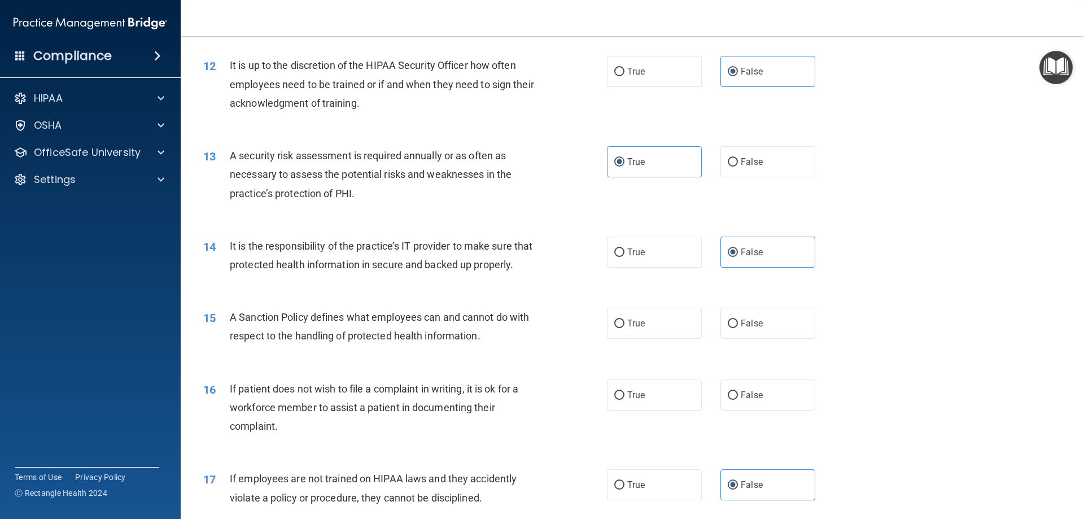
scroll to position [1097, 0]
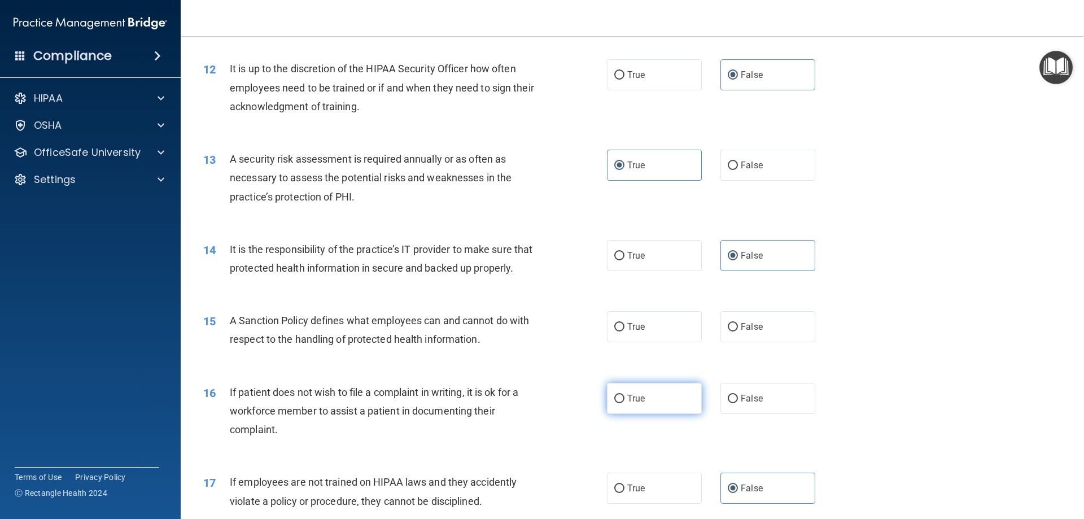
click at [635, 410] on label "True" at bounding box center [654, 398] width 95 height 31
click at [625, 403] on input "True" at bounding box center [619, 399] width 10 height 8
radio input "true"
click at [721, 342] on label "False" at bounding box center [768, 326] width 95 height 31
click at [728, 332] on input "False" at bounding box center [733, 327] width 10 height 8
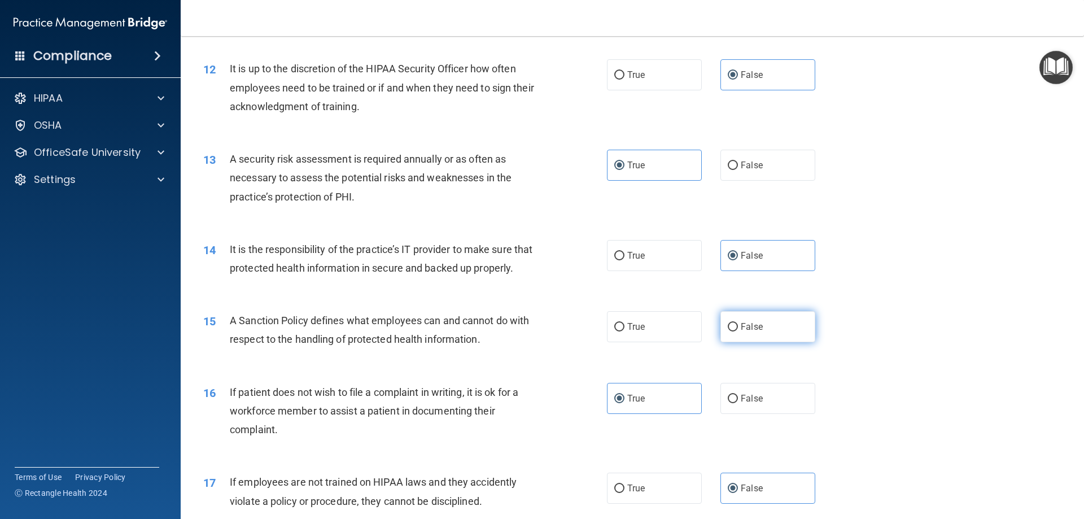
radio input "true"
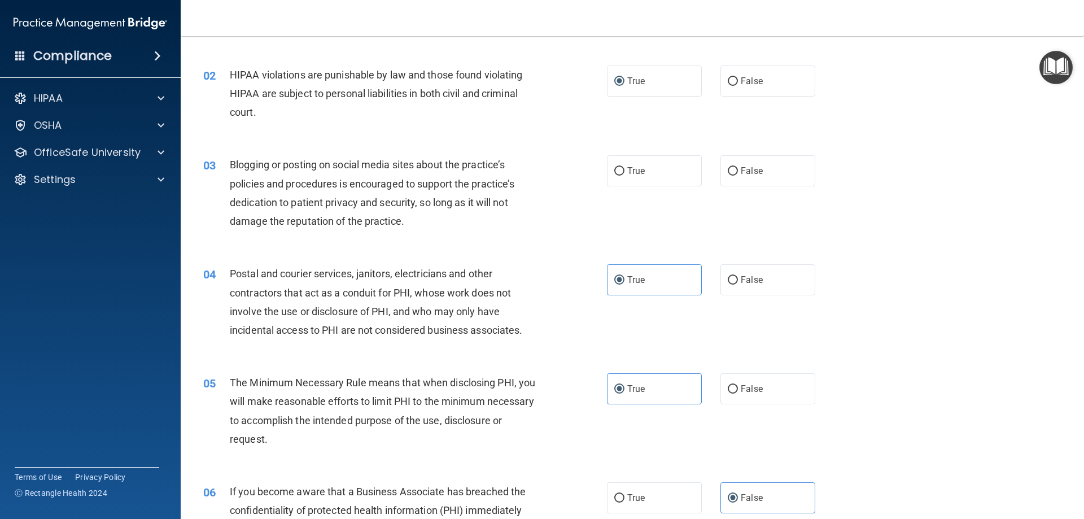
scroll to position [0, 0]
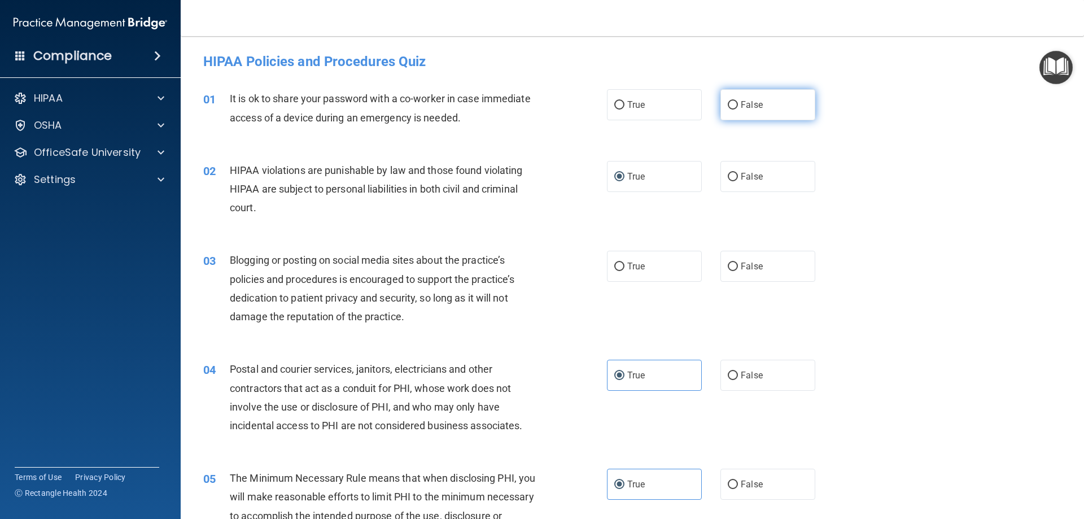
drag, startPoint x: 770, startPoint y: 106, endPoint x: 738, endPoint y: 122, distance: 36.6
click at [772, 107] on label "False" at bounding box center [768, 104] width 95 height 31
click at [738, 107] on input "False" at bounding box center [733, 105] width 10 height 8
radio input "true"
click at [791, 260] on label "False" at bounding box center [768, 266] width 95 height 31
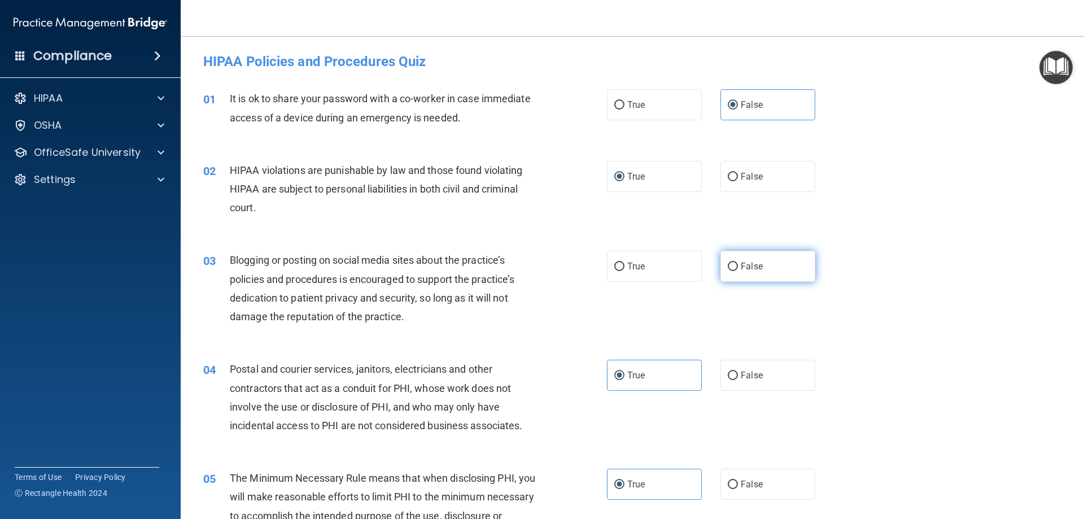
click at [738, 263] on input "False" at bounding box center [733, 267] width 10 height 8
radio input "true"
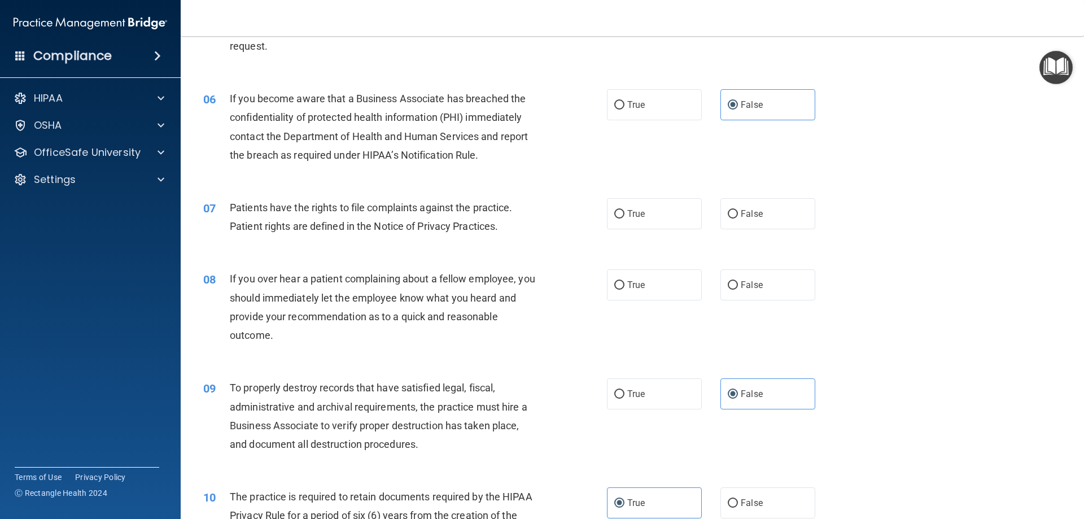
scroll to position [495, 0]
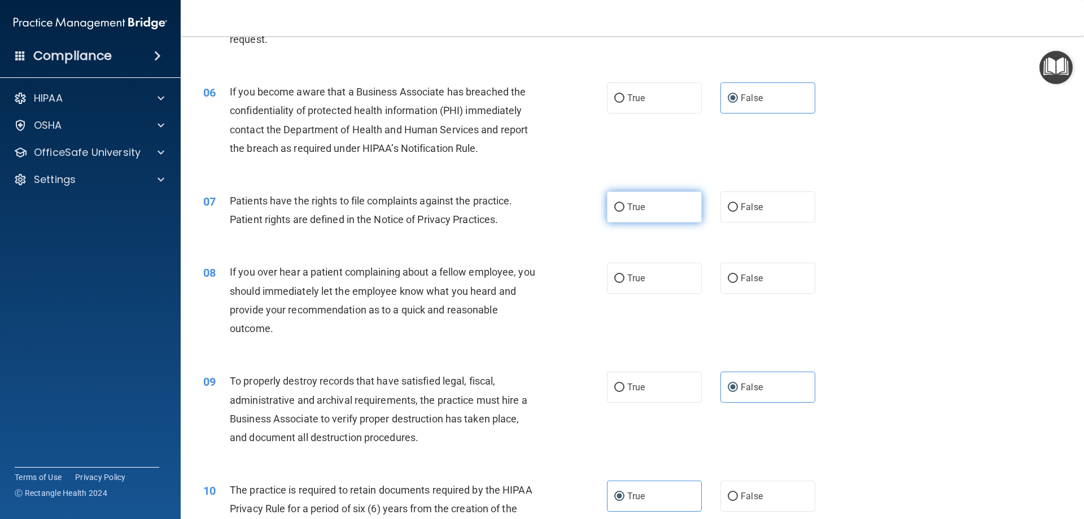
drag, startPoint x: 653, startPoint y: 203, endPoint x: 651, endPoint y: 212, distance: 8.8
click at [655, 210] on label "True" at bounding box center [654, 206] width 95 height 31
click at [625, 210] on input "True" at bounding box center [619, 207] width 10 height 8
radio input "true"
click at [775, 282] on label "False" at bounding box center [768, 278] width 95 height 31
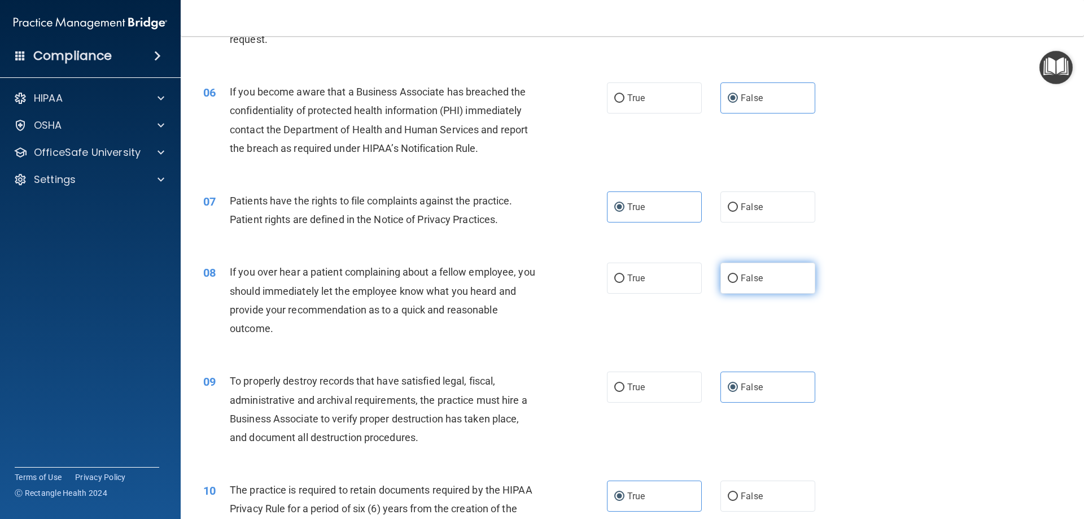
click at [738, 282] on input "False" at bounding box center [733, 278] width 10 height 8
radio input "true"
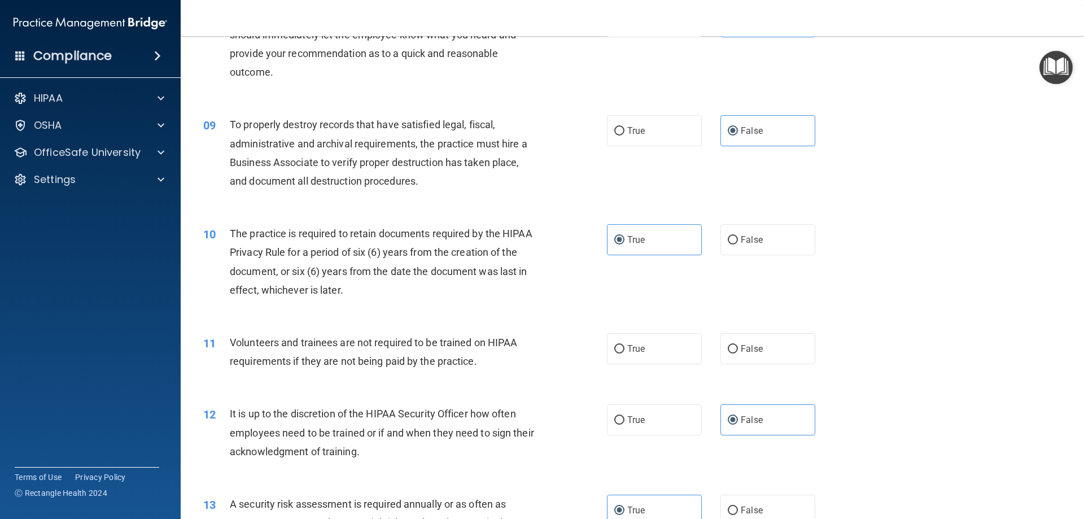
scroll to position [762, 0]
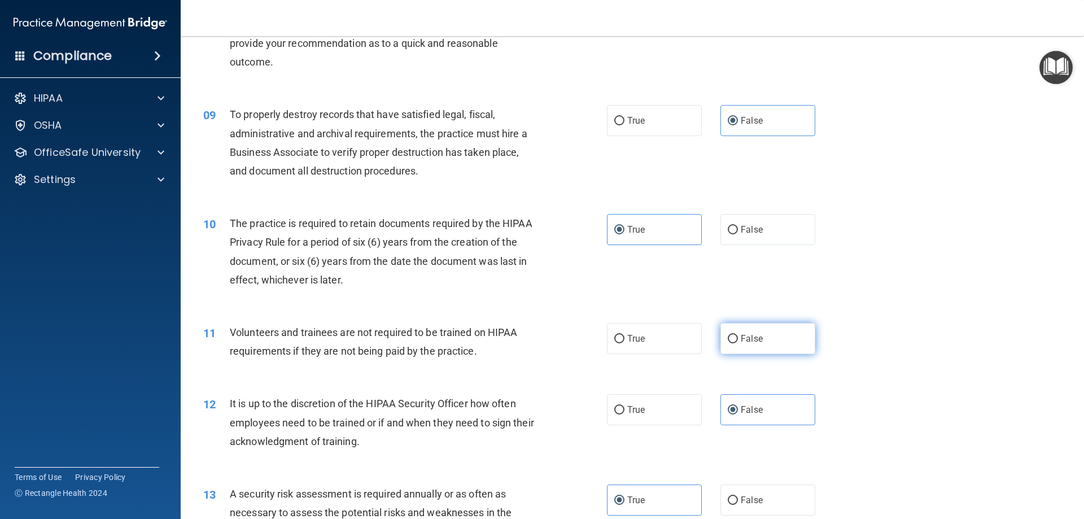
click at [761, 338] on label "False" at bounding box center [768, 338] width 95 height 31
click at [738, 338] on input "False" at bounding box center [733, 339] width 10 height 8
radio input "true"
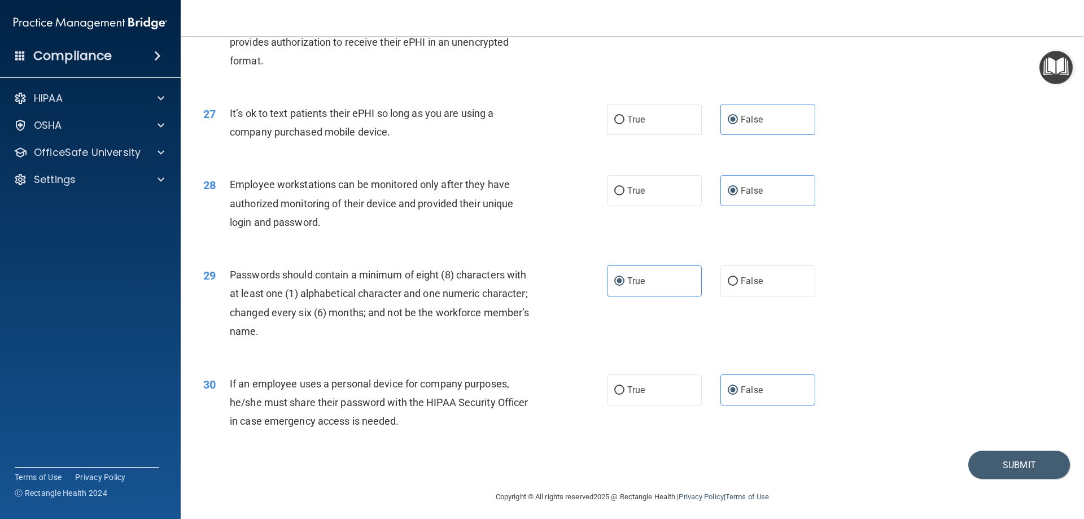
scroll to position [2316, 0]
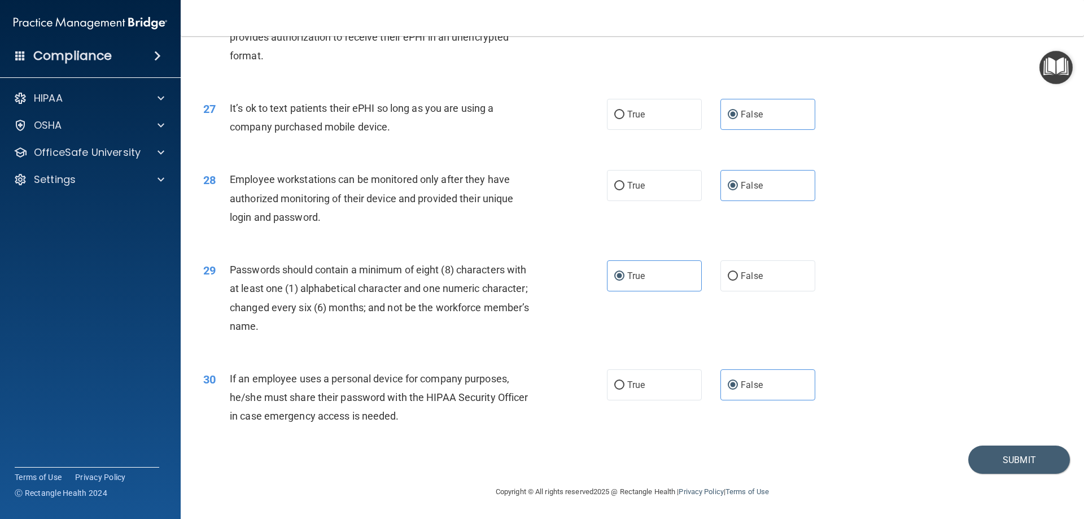
click at [925, 384] on div "30 If an employee uses a personal device for company purposes, he/she must shar…" at bounding box center [632, 400] width 875 height 90
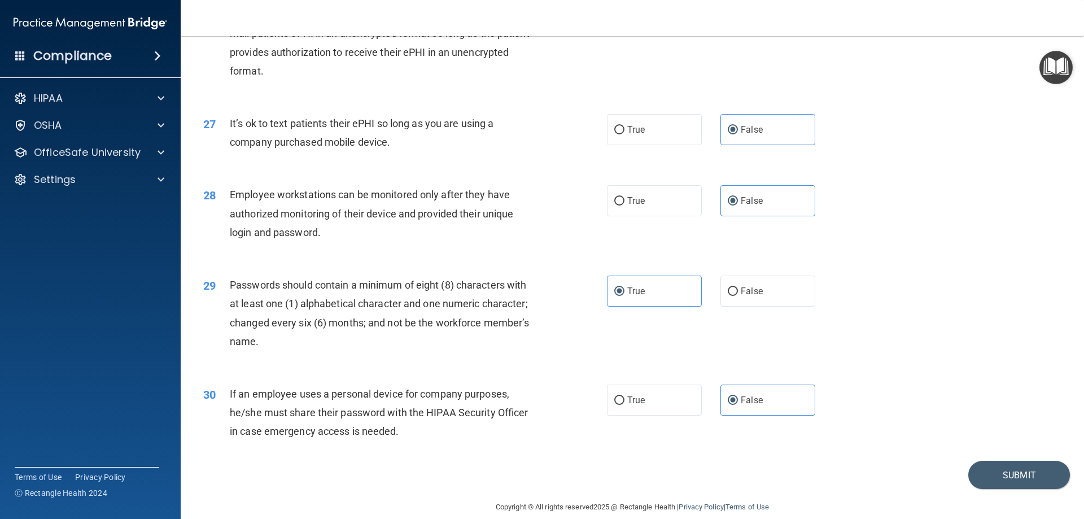
scroll to position [2271, 0]
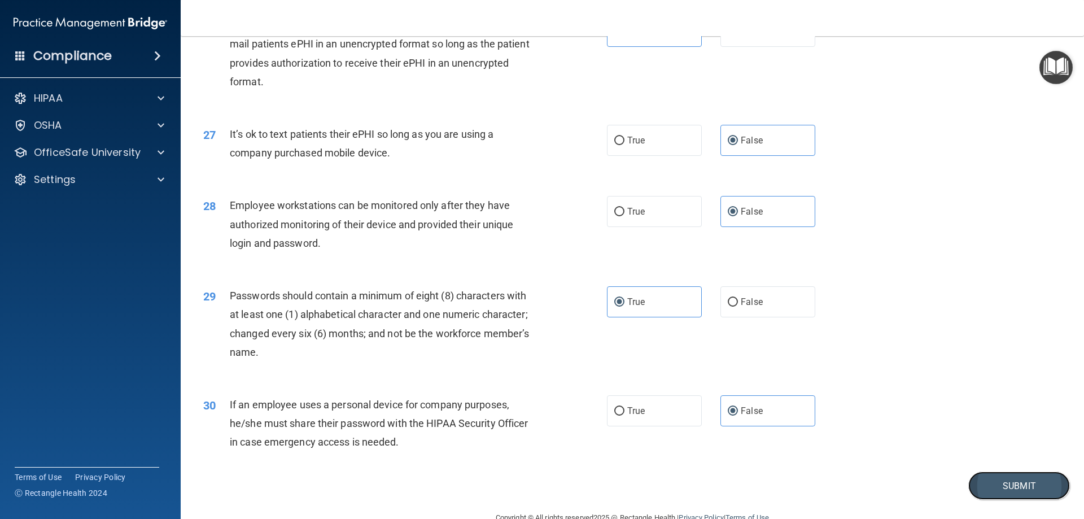
click at [992, 500] on button "Submit" at bounding box center [1020, 486] width 102 height 29
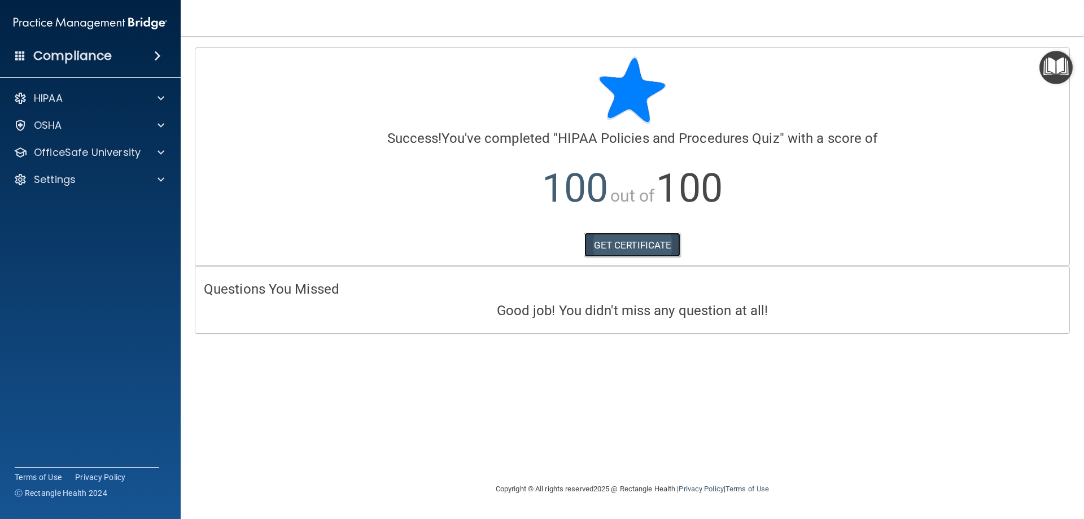
click at [652, 249] on link "GET CERTIFICATE" at bounding box center [633, 245] width 97 height 25
click at [142, 128] on div "OSHA" at bounding box center [75, 126] width 140 height 14
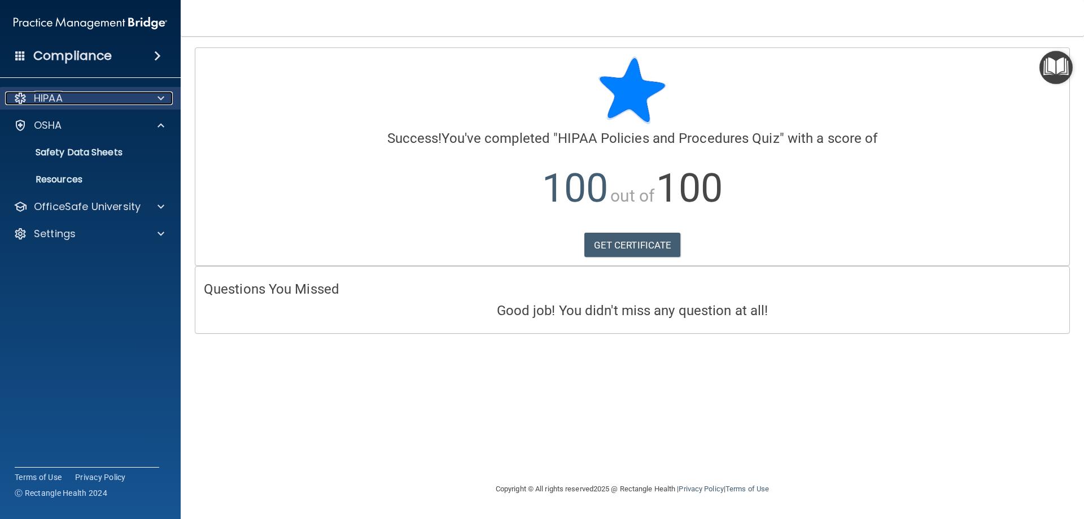
click at [162, 98] on span at bounding box center [161, 98] width 7 height 14
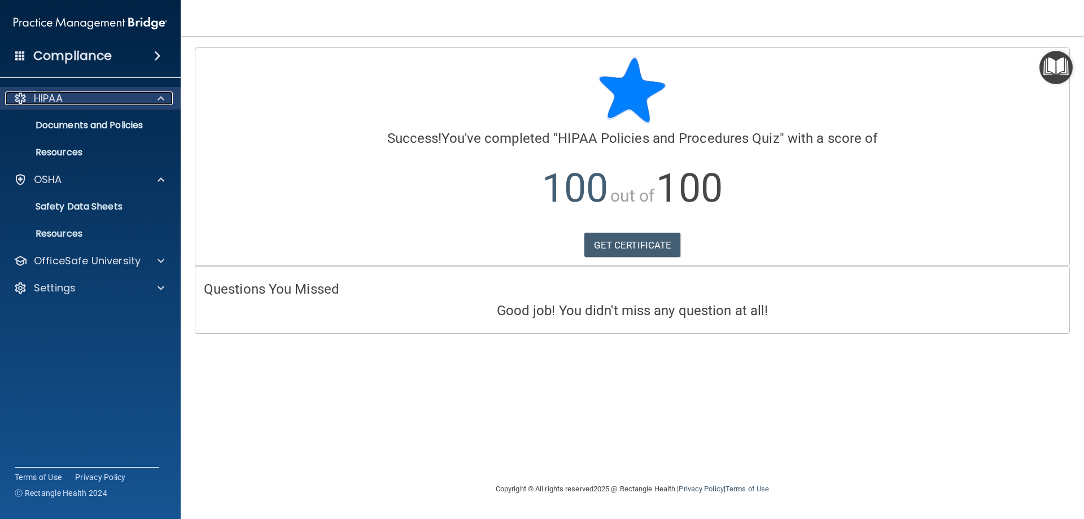
click at [48, 94] on p "HIPAA" at bounding box center [48, 98] width 29 height 14
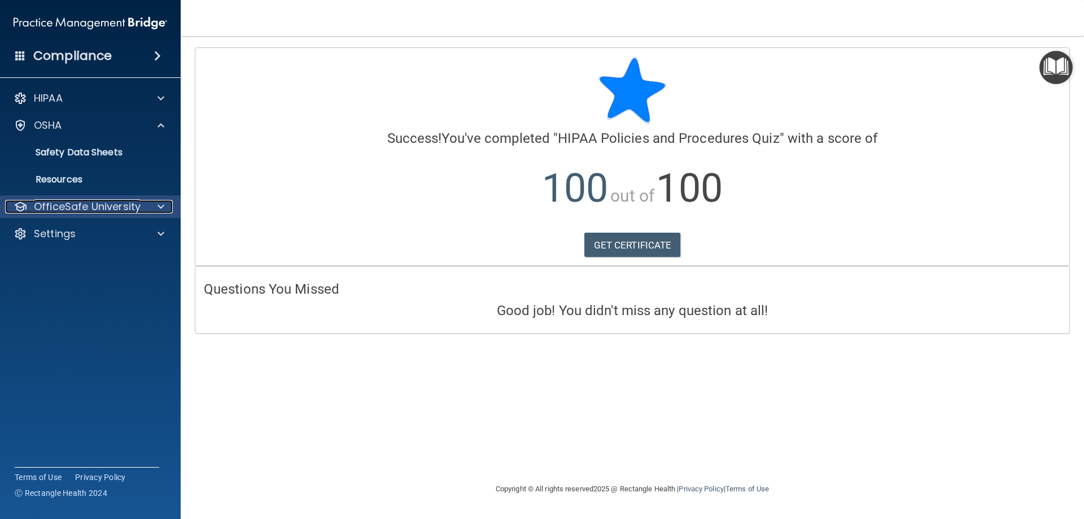
click at [85, 204] on p "OfficeSafe University" at bounding box center [87, 207] width 107 height 14
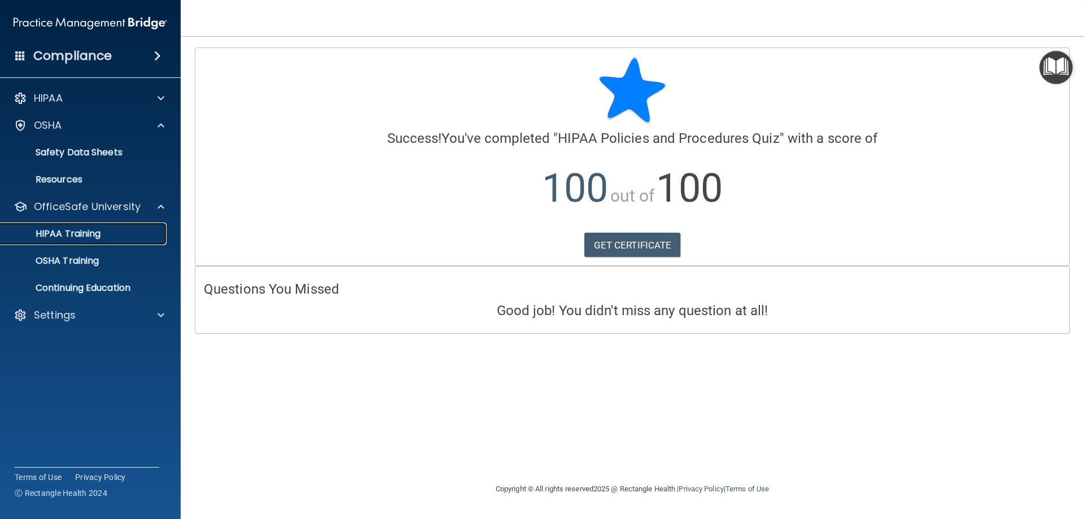
click at [89, 239] on p "HIPAA Training" at bounding box center [53, 233] width 93 height 11
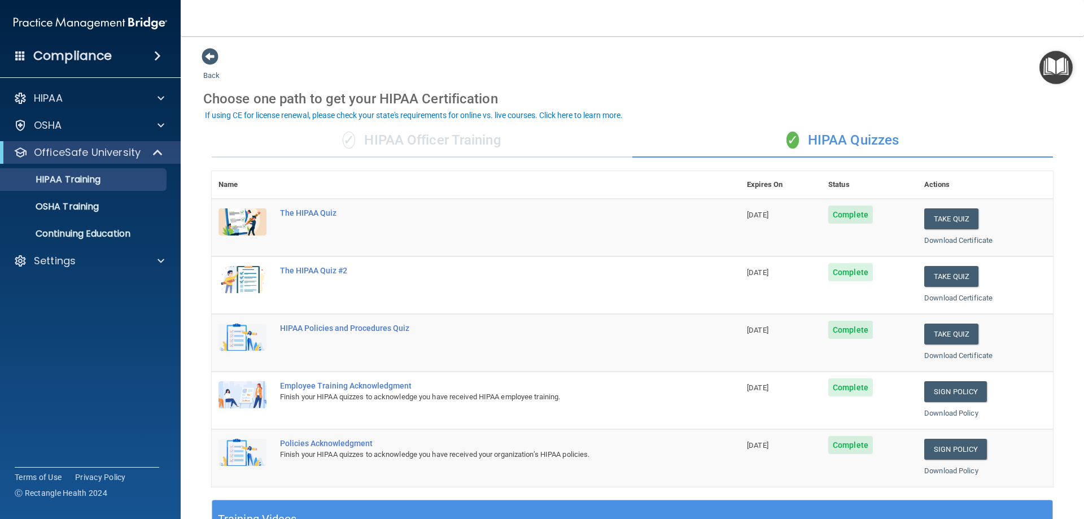
click at [893, 81] on div "Back Choose one path to get your HIPAA Certification ✓ HIPAA Officer Training ✓…" at bounding box center [632, 426] width 858 height 758
drag, startPoint x: 790, startPoint y: 31, endPoint x: 804, endPoint y: 42, distance: 17.3
click at [791, 31] on nav "Toggle navigation Viviana Riojas vivigaytan_2014@yahoo.com Manage My Enterprise…" at bounding box center [633, 18] width 904 height 36
